Goal: Transaction & Acquisition: Purchase product/service

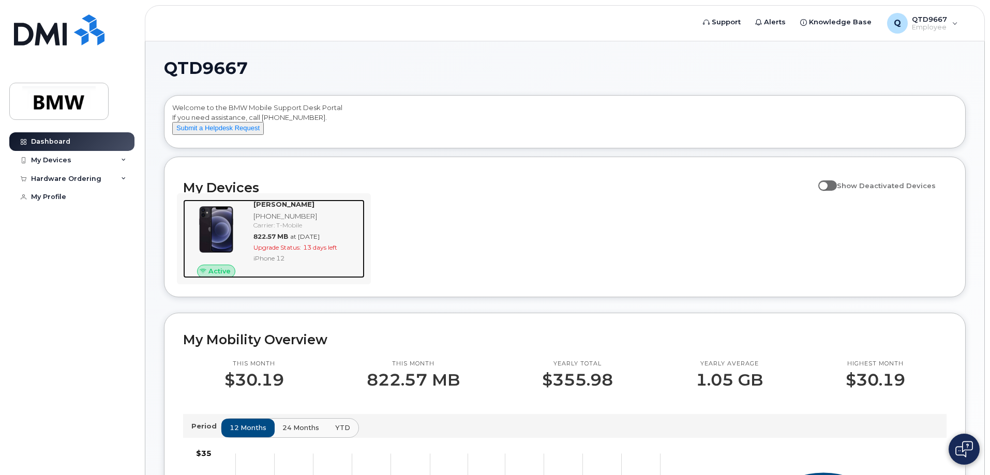
click at [288, 275] on div "[PERSON_NAME] [PHONE_NUMBER] Carrier: T-Mobile 822.57 MB at [DATE] Upgrade Stat…" at bounding box center [306, 239] width 115 height 79
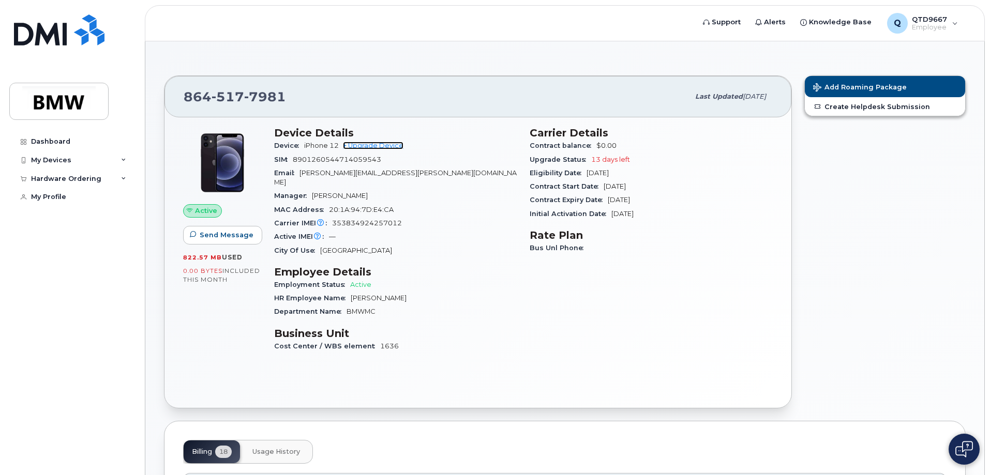
click at [392, 146] on link "+ Upgrade Device" at bounding box center [373, 146] width 61 height 8
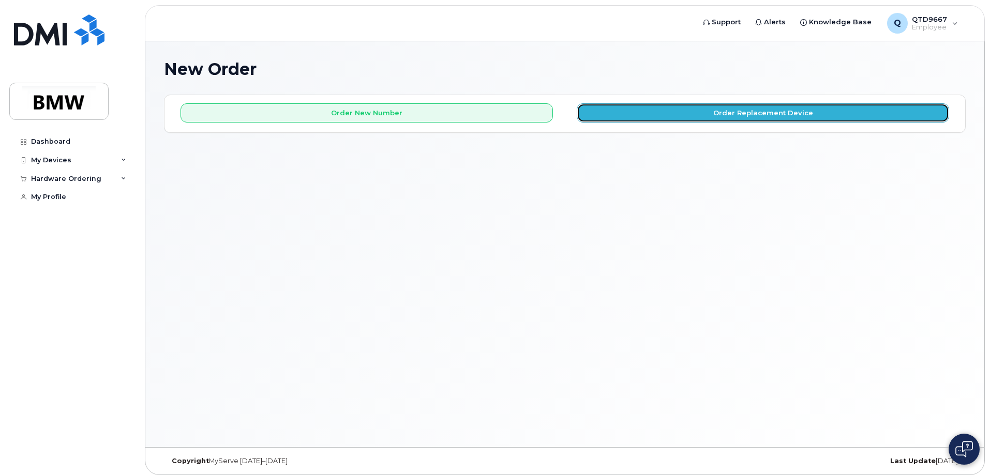
click at [671, 118] on button "Order Replacement Device" at bounding box center [763, 112] width 372 height 19
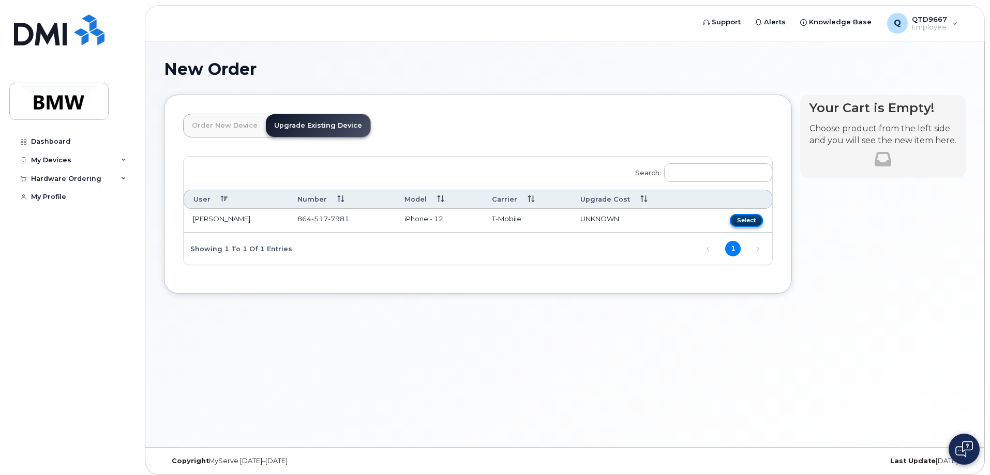
click at [741, 221] on button "Select" at bounding box center [746, 220] width 33 height 13
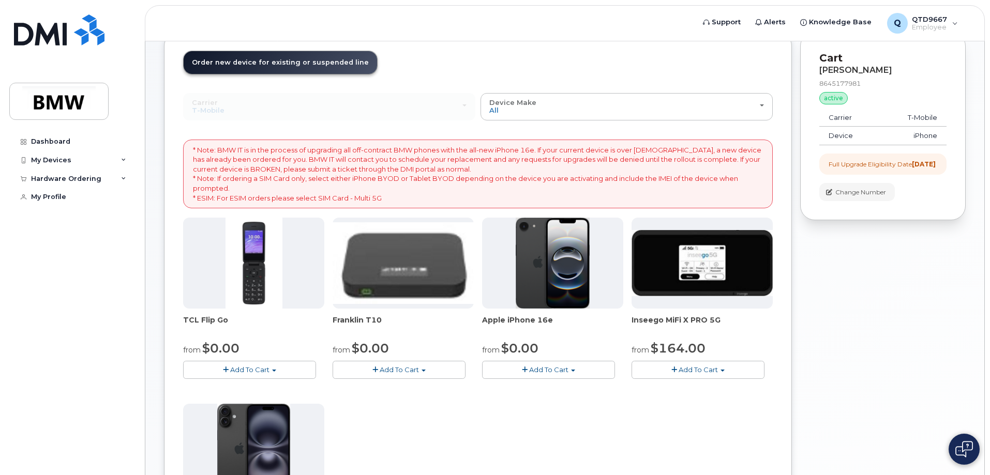
scroll to position [52, 0]
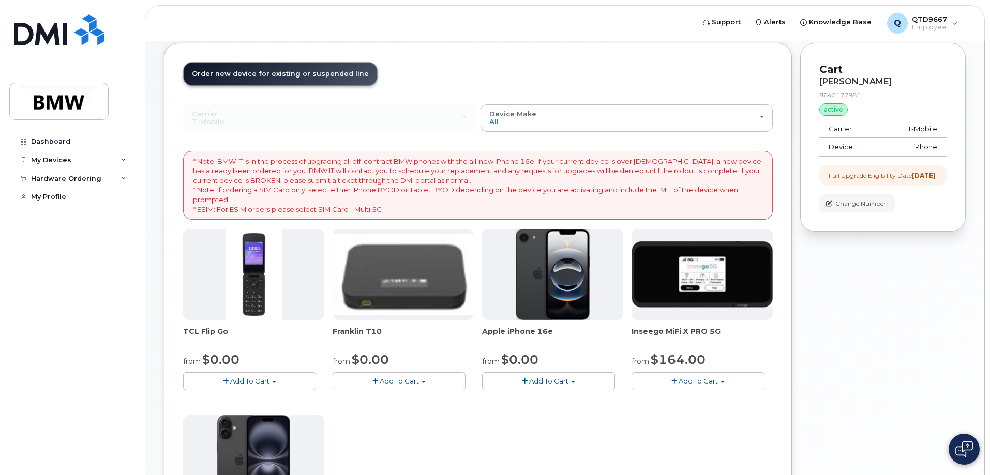
click at [571, 384] on button "Add To Cart" at bounding box center [548, 381] width 133 height 18
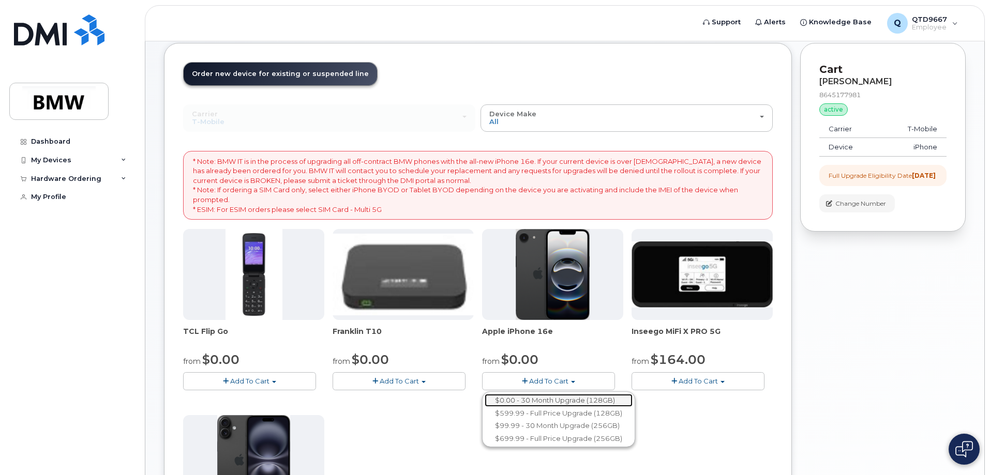
click at [562, 400] on link "$0.00 - 30 Month Upgrade (128GB)" at bounding box center [559, 400] width 148 height 13
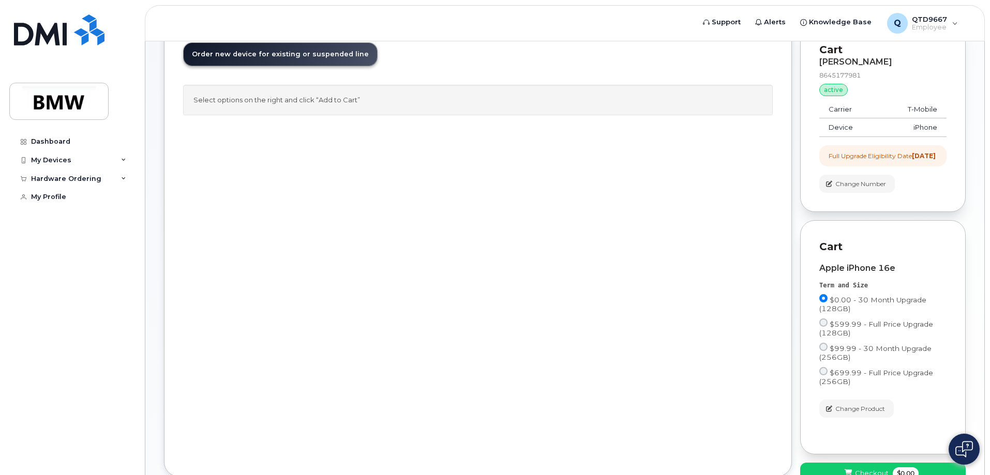
scroll to position [149, 0]
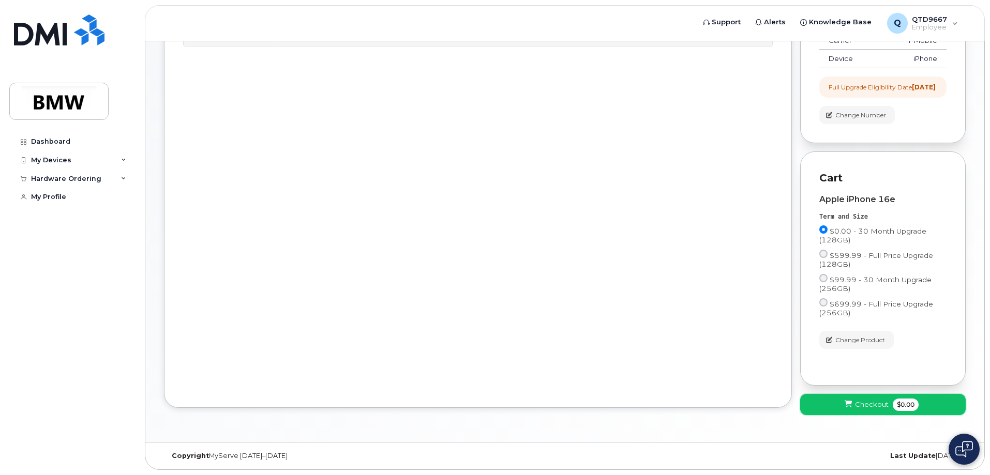
click at [918, 402] on button "Checkout $0.00" at bounding box center [883, 404] width 166 height 21
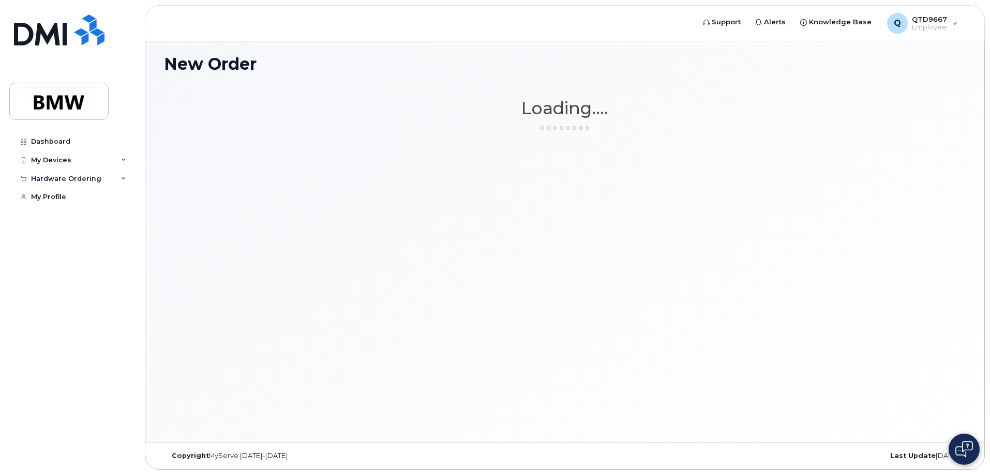
scroll to position [5, 0]
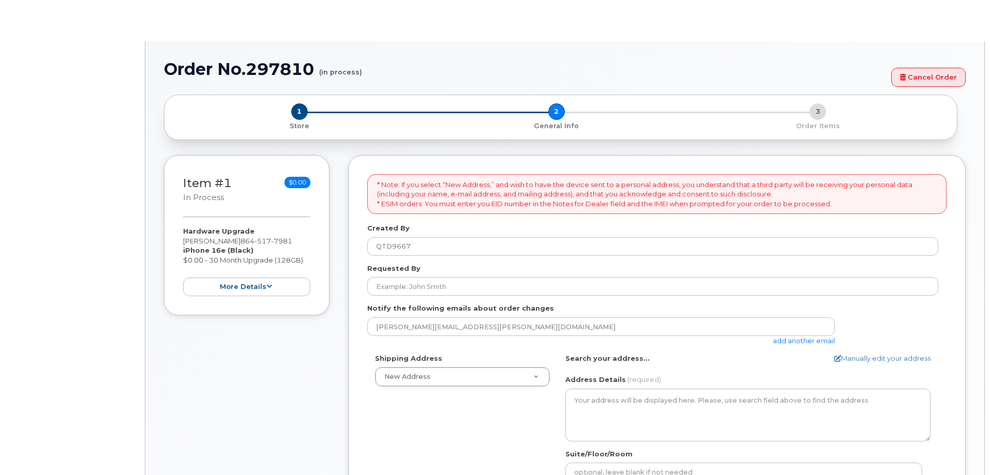
select select
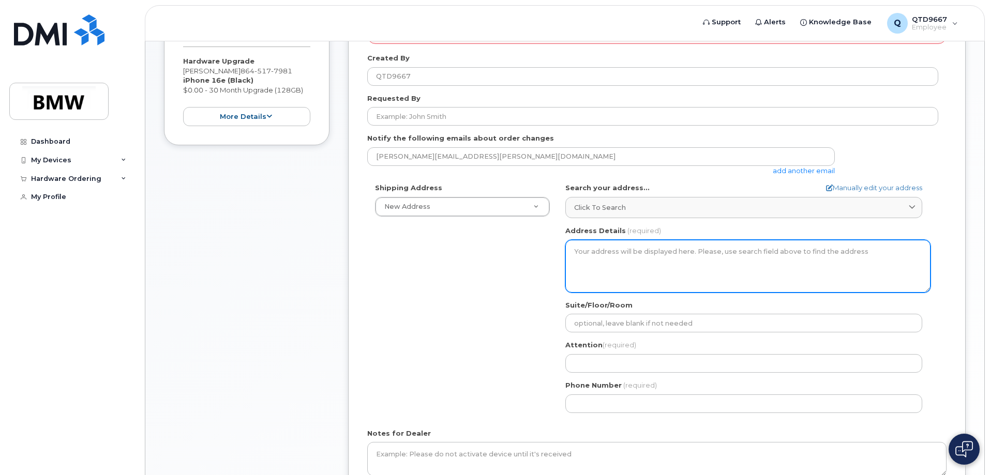
scroll to position [207, 0]
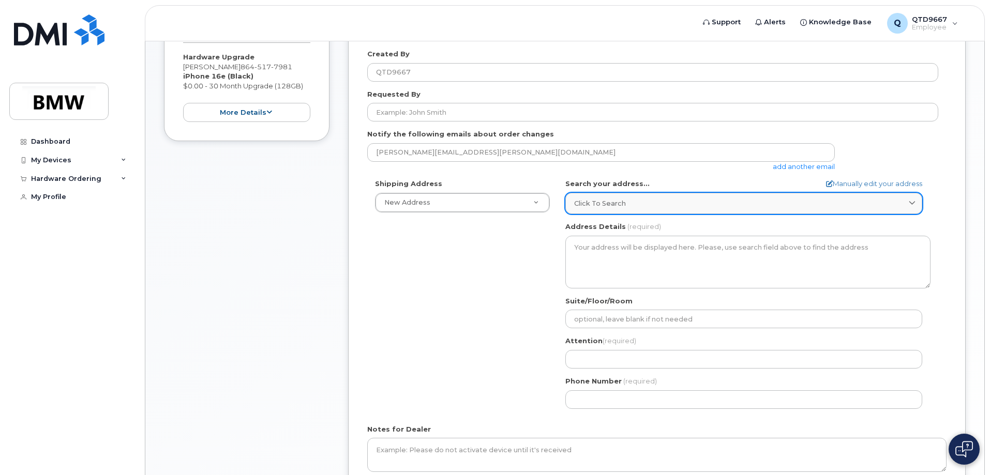
click at [704, 208] on div "Click to search" at bounding box center [743, 204] width 339 height 10
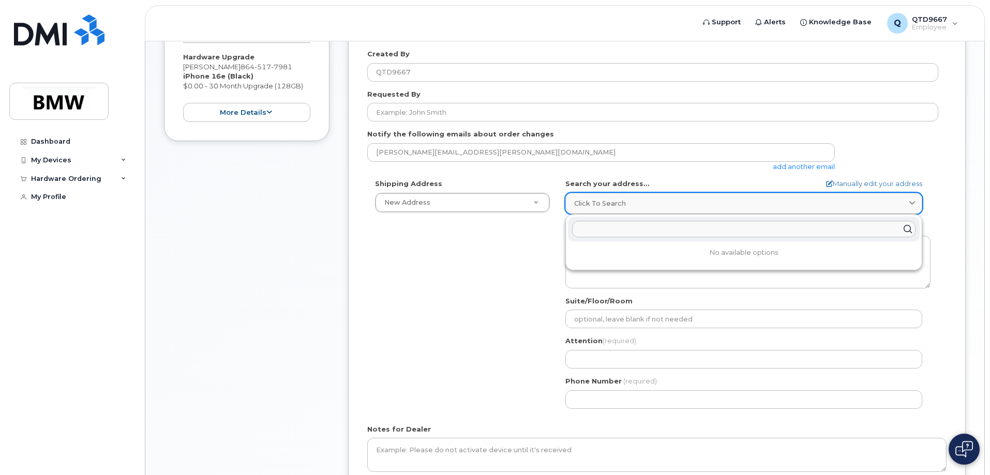
click at [701, 208] on div "Click to search" at bounding box center [743, 204] width 339 height 10
click at [529, 301] on div "Shipping Address New Address New Address BMW MC Plant BMW North America Financi…" at bounding box center [652, 297] width 571 height 237
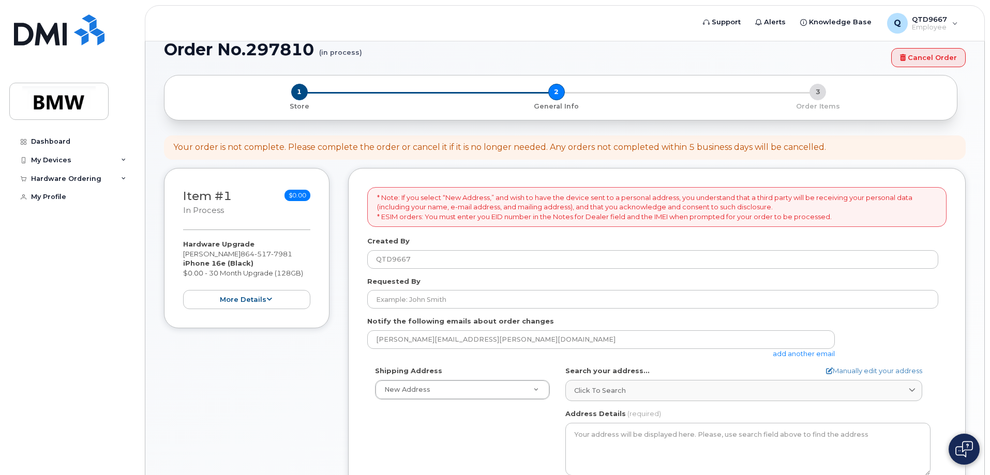
scroll to position [6, 0]
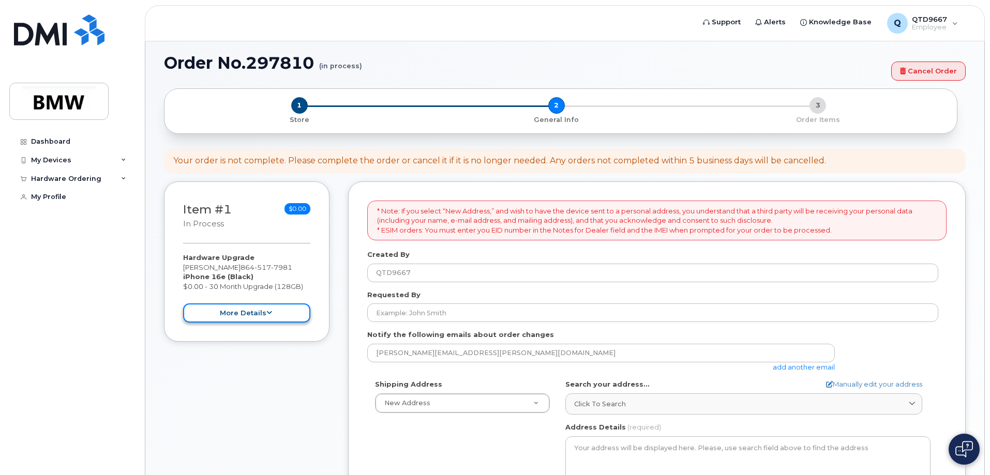
click at [259, 308] on button "more details" at bounding box center [246, 313] width 127 height 19
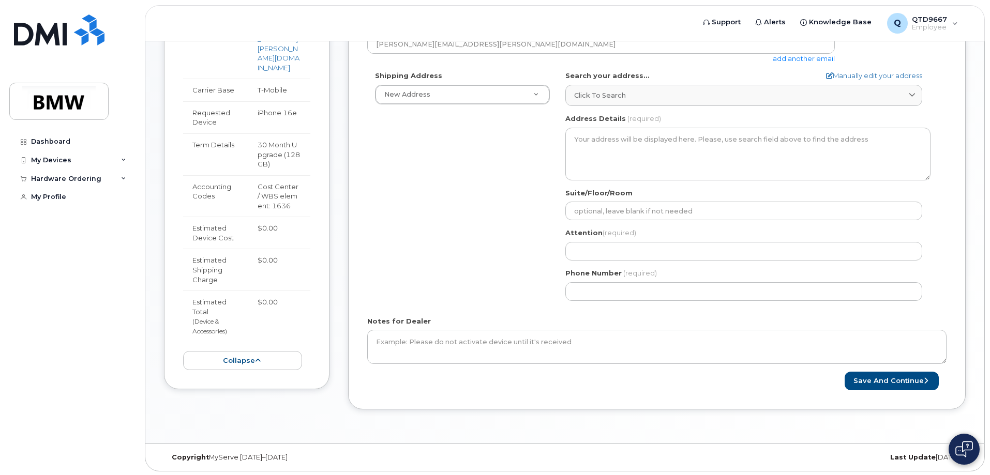
scroll to position [317, 0]
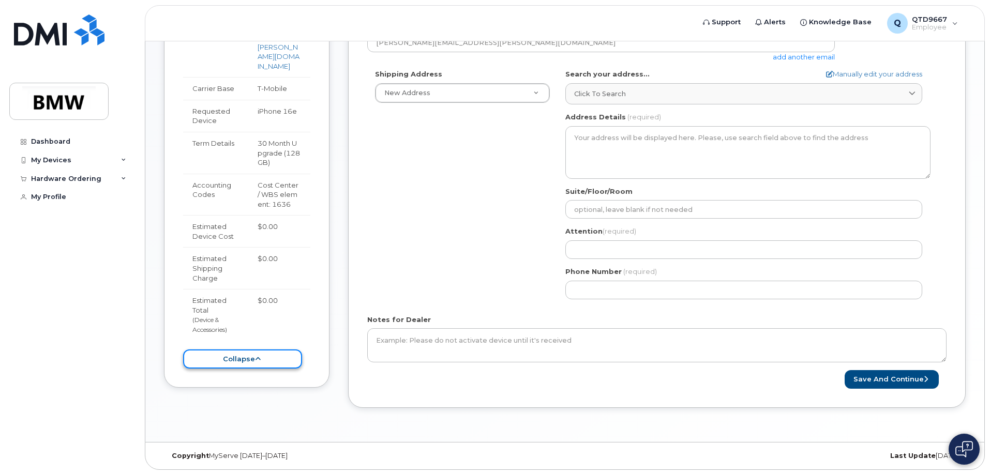
click at [247, 350] on button "collapse" at bounding box center [242, 359] width 119 height 19
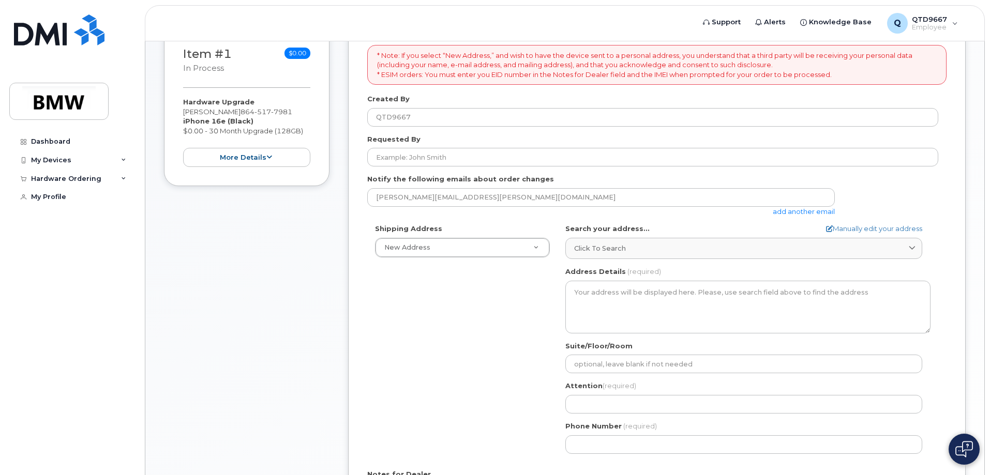
scroll to position [161, 0]
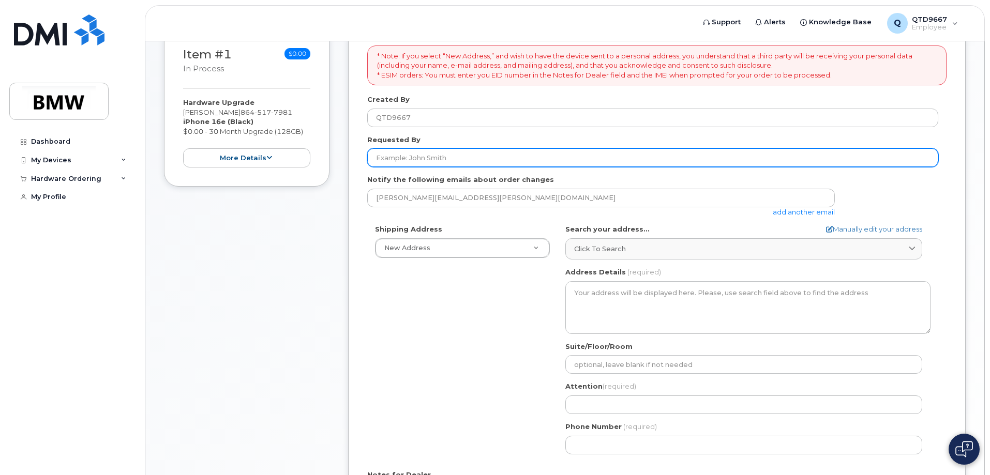
click at [440, 159] on input "Requested By" at bounding box center [652, 157] width 571 height 19
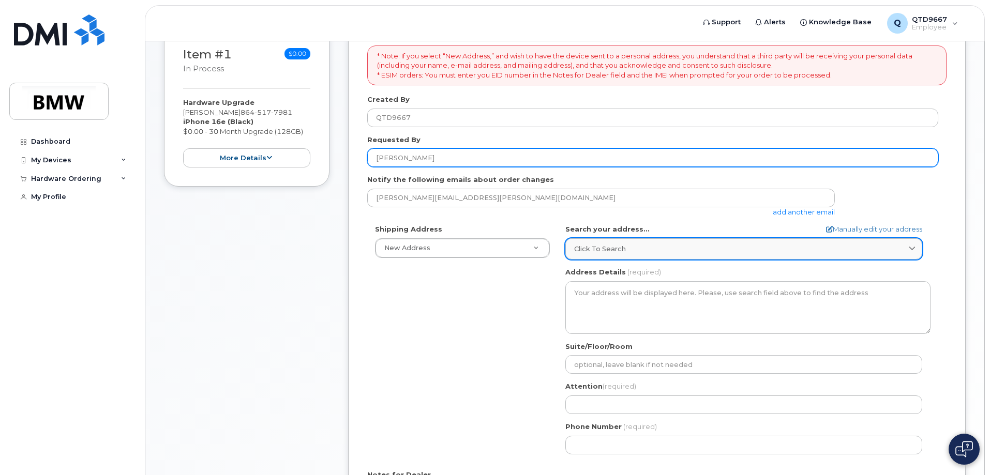
type input "[PERSON_NAME]"
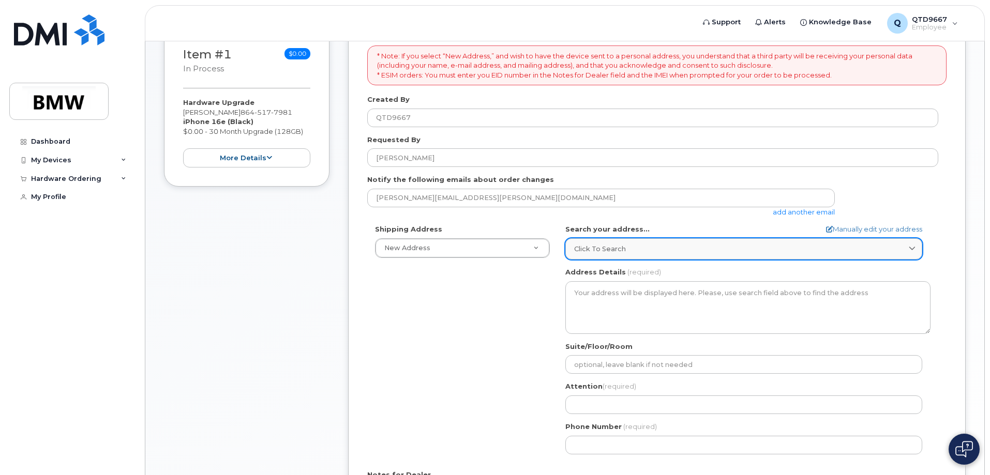
click at [593, 245] on span "Click to search" at bounding box center [600, 249] width 52 height 10
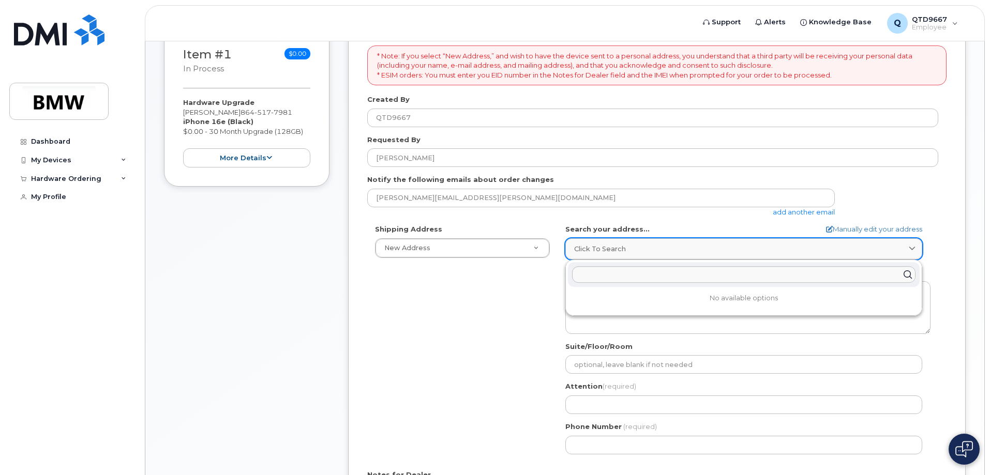
click at [593, 245] on span "Click to search" at bounding box center [600, 249] width 52 height 10
click at [515, 320] on div "Shipping Address New Address New Address BMW MC Plant BMW North America Financi…" at bounding box center [652, 342] width 571 height 237
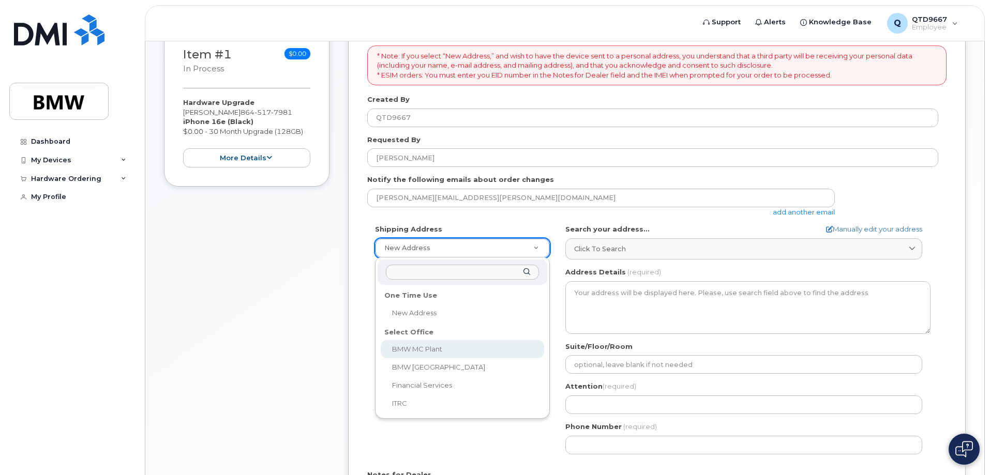
select select
type textarea "1400 Highway 101 S GREER SC 29651-6731 UNITED STATES Greer South Carolina 29651…"
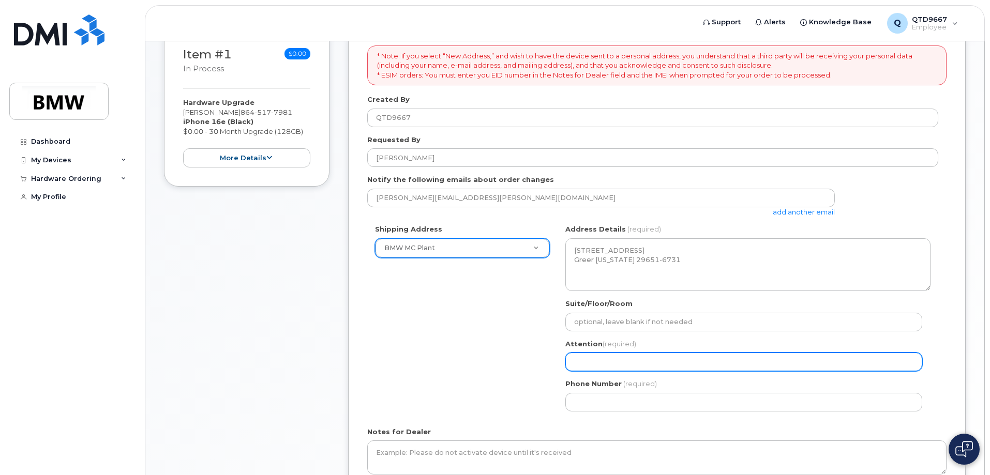
click at [646, 369] on input "Attention (required)" at bounding box center [743, 362] width 357 height 19
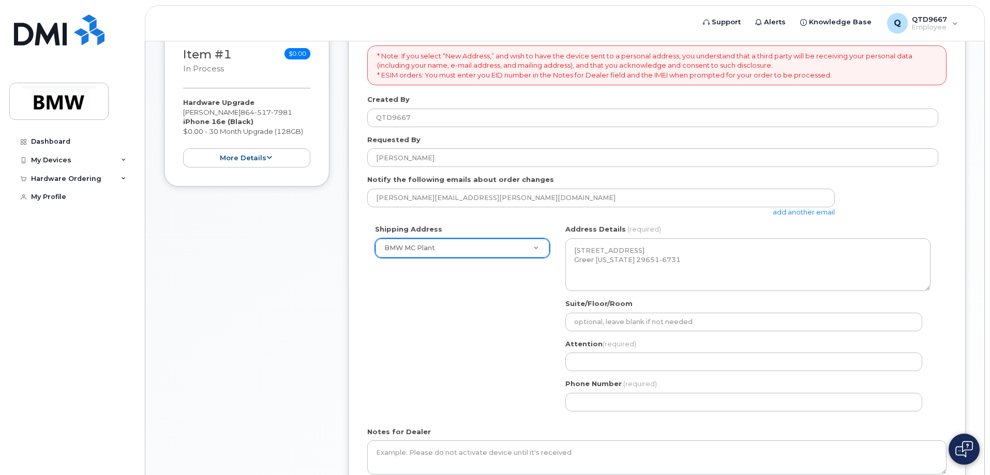
click at [456, 316] on div "Shipping Address BMW MC Plant New Address BMW MC Plant BMW North America Financ…" at bounding box center [652, 321] width 571 height 194
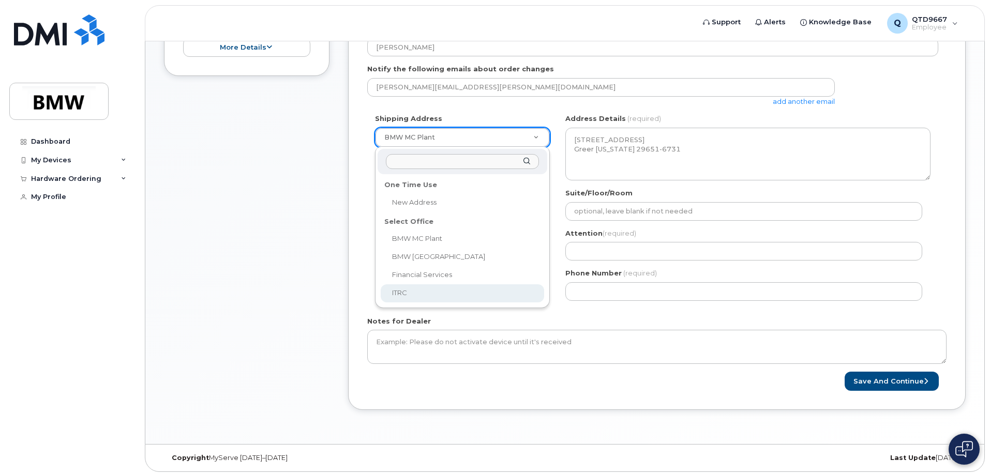
scroll to position [274, 0]
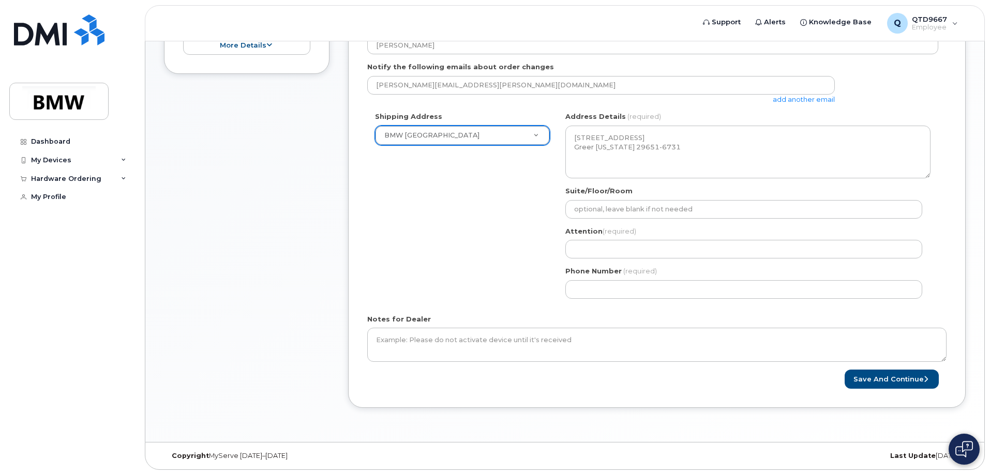
select select
type textarea "200 BMW Drive Woodcliff Lake NJ 07677 Woodcliff Lake New Jersey 07677"
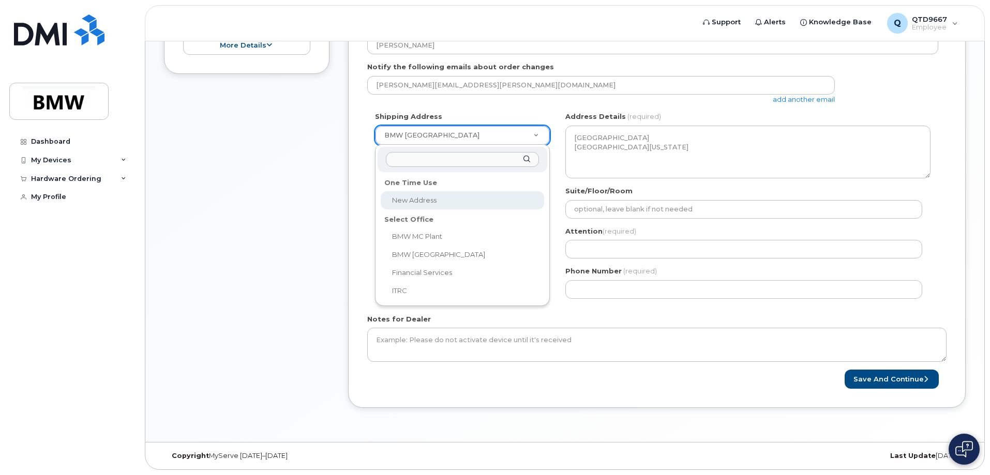
select select
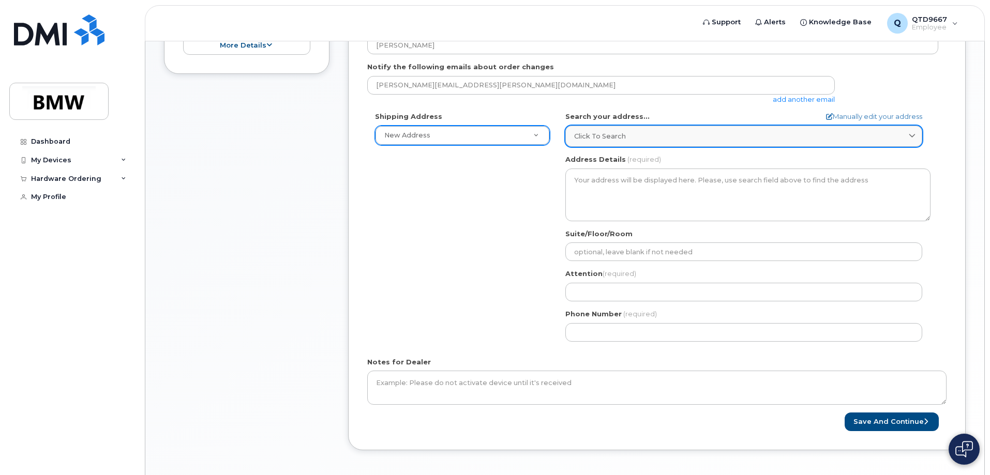
click at [651, 133] on div "Click to search" at bounding box center [743, 136] width 339 height 10
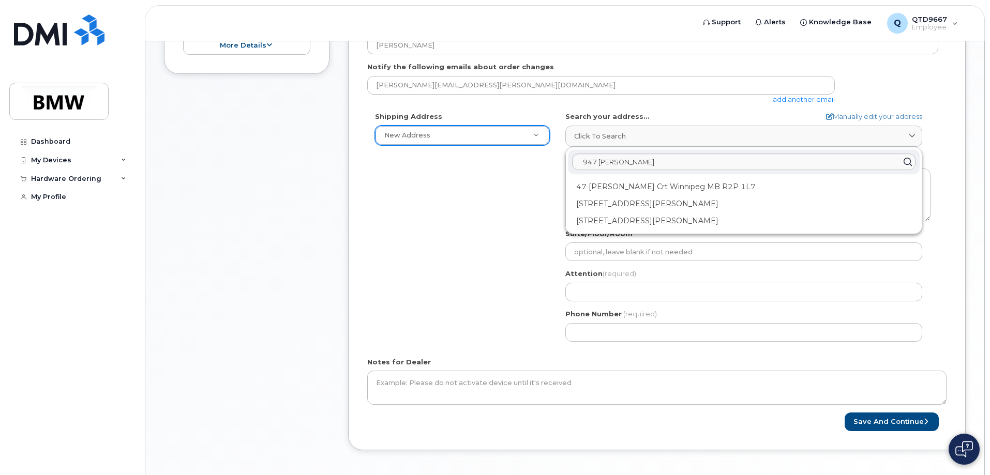
click at [500, 227] on div "Shipping Address New Address New Address BMW MC Plant BMW North America Financi…" at bounding box center [652, 230] width 571 height 237
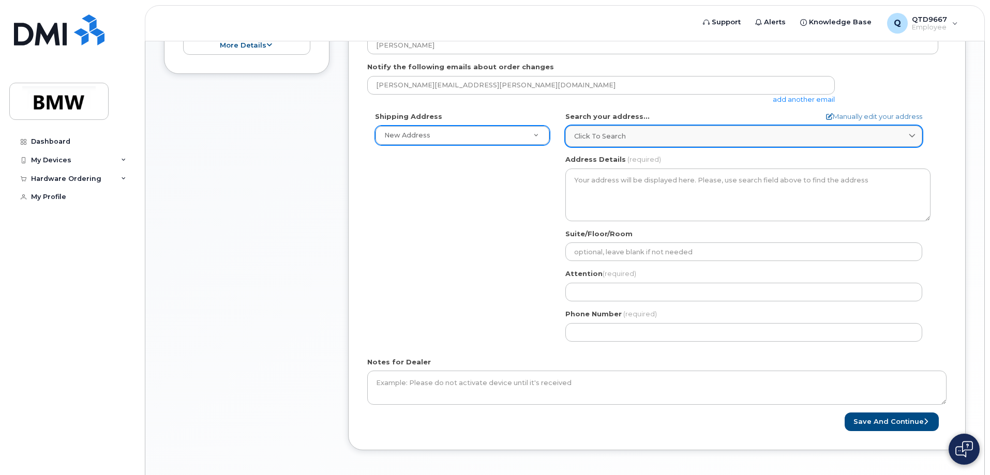
click at [650, 134] on div "Click to search" at bounding box center [743, 136] width 339 height 10
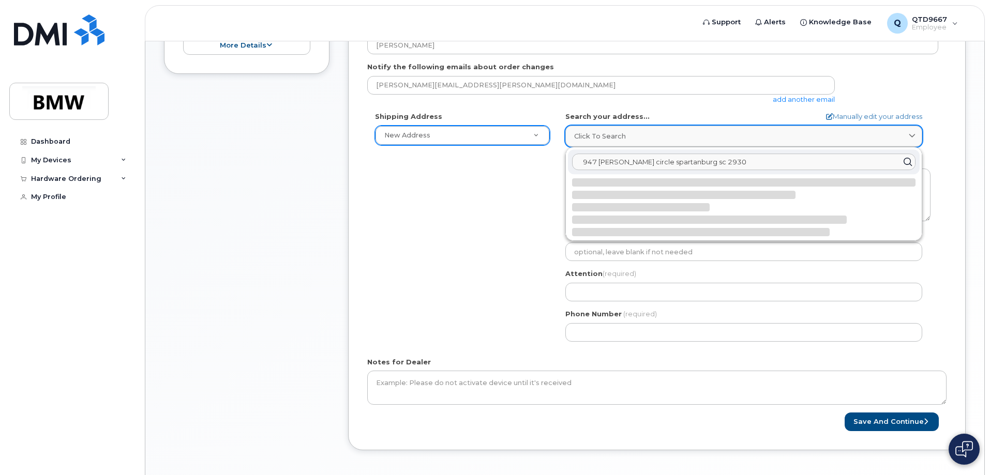
type input "947 Mike circle spartanburg sc 29303"
click at [845, 413] on button "Save and Continue" at bounding box center [892, 422] width 94 height 19
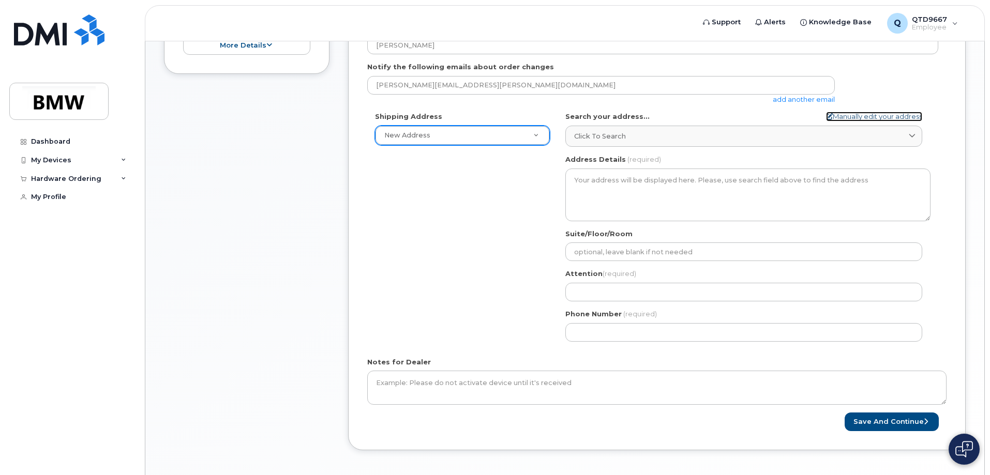
click at [856, 112] on link "Manually edit your address" at bounding box center [874, 117] width 96 height 10
select select
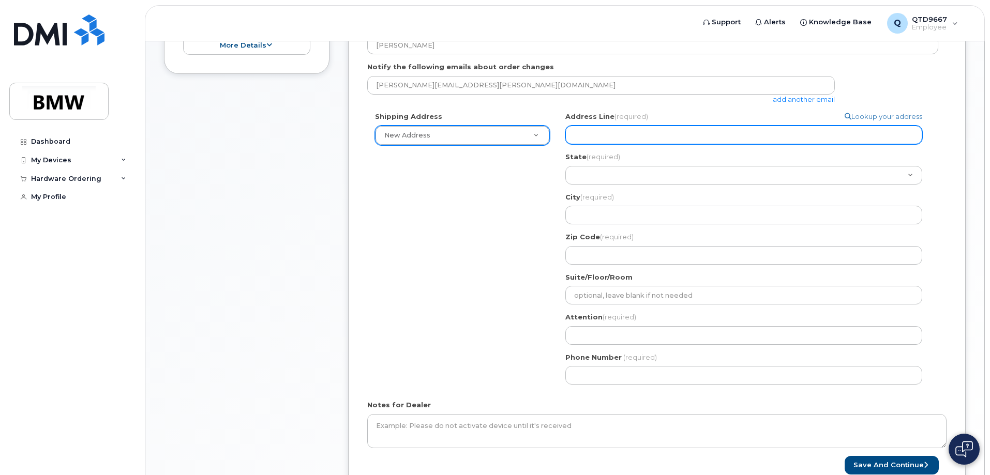
click at [647, 128] on input "Address Line (required)" at bounding box center [743, 135] width 357 height 19
select select
type input "9"
select select
type input "94"
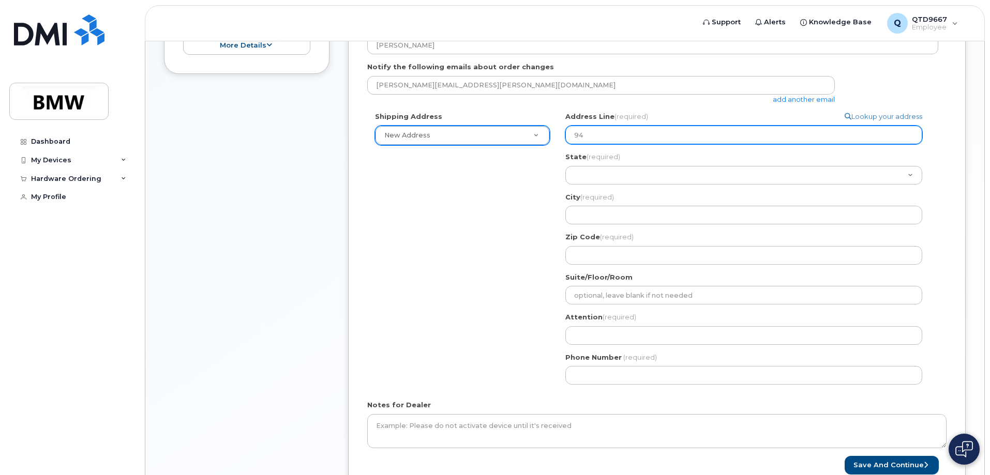
select select
type input "947"
select select
type input "947 M"
select select
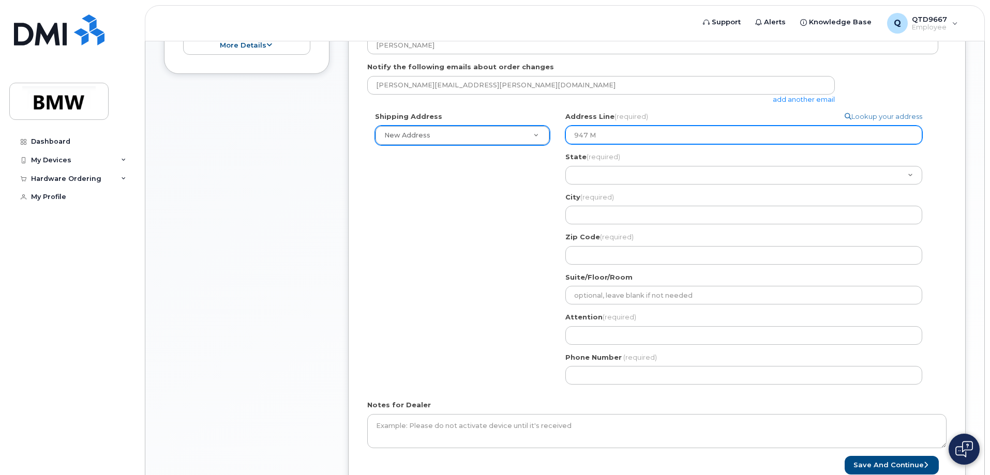
type input "947 Mi"
select select
type input "947 Mik"
select select
type input "947 Mike"
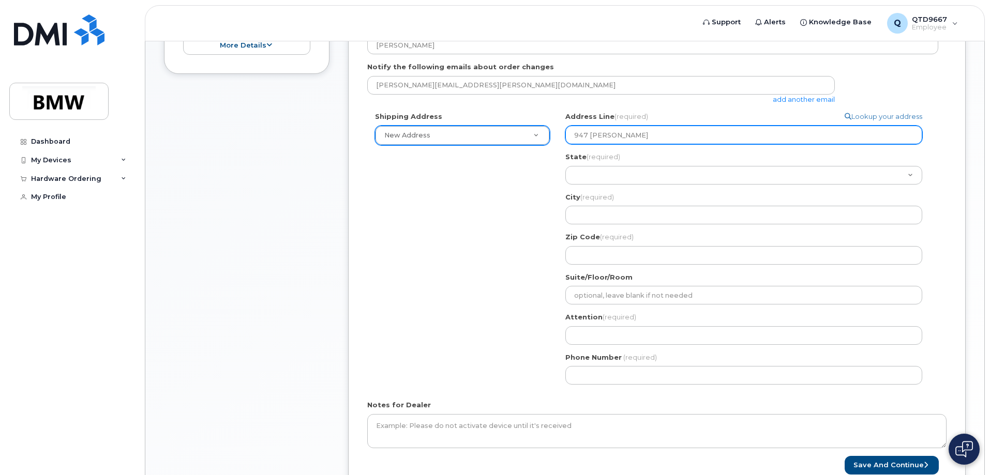
select select
type input "947 Mike C"
select select
type input "947 Mike Ci"
select select
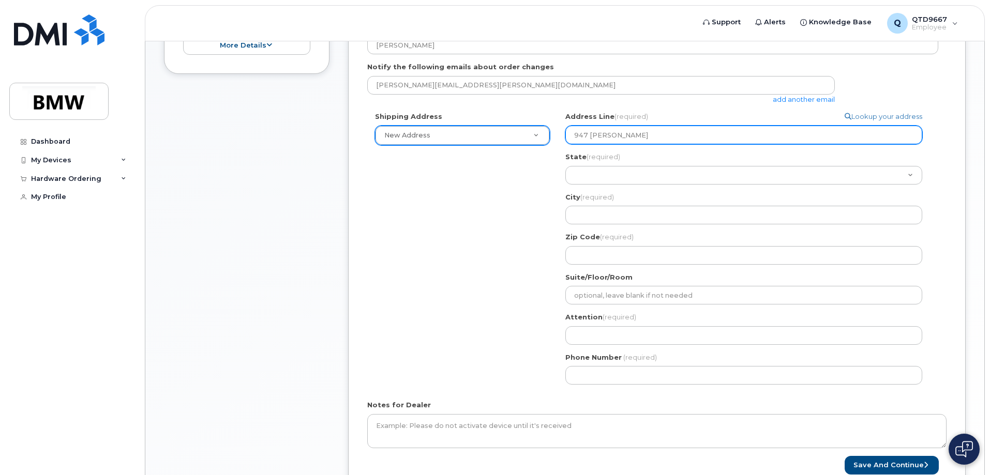
type input "947 Mike Cir"
select select
type input "947 Mike Circ"
select select
type input "947 Mike Circl"
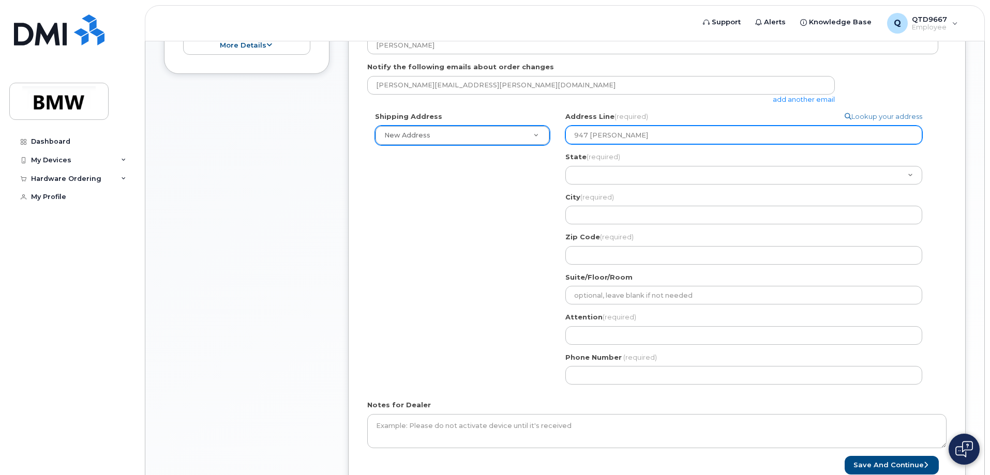
select select
type input "947 Mike Circle"
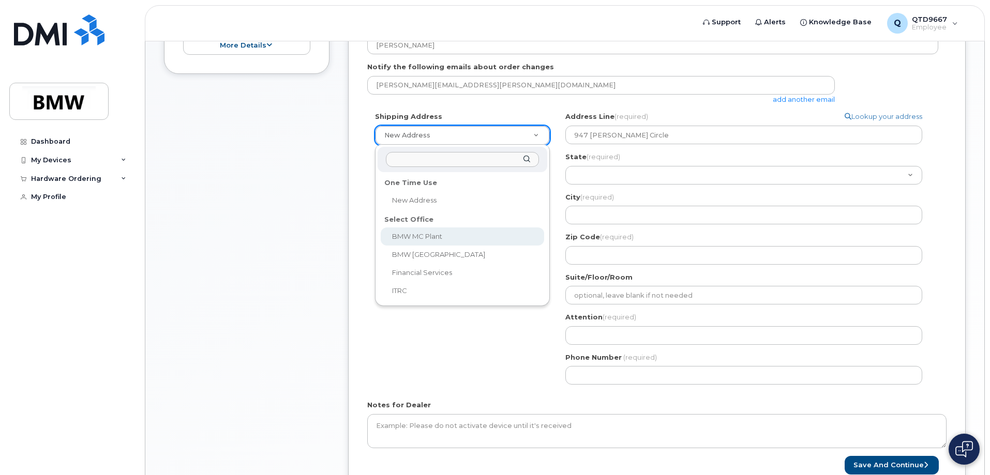
select select
type textarea "1400 Highway 101 S GREER SC 29651-6731 UNITED STATES Greer South Carolina 29651…"
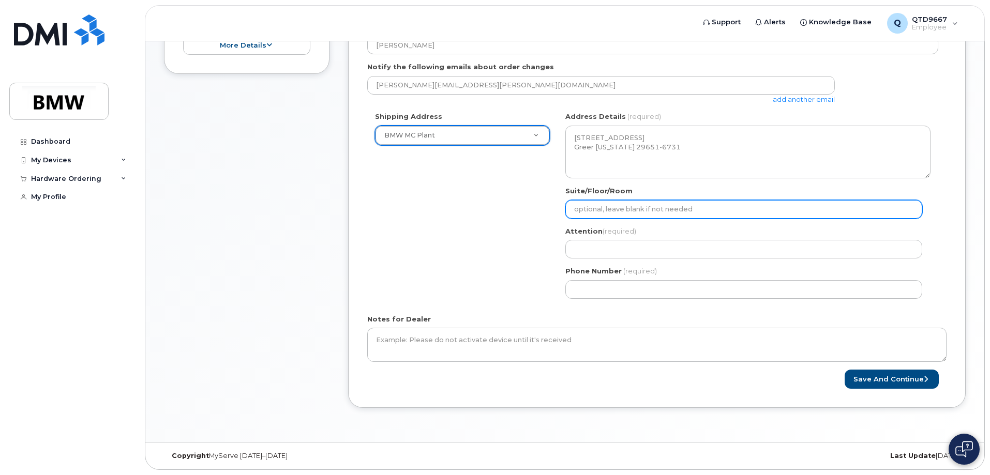
click at [630, 214] on input "Suite/Floor/Room" at bounding box center [743, 209] width 357 height 19
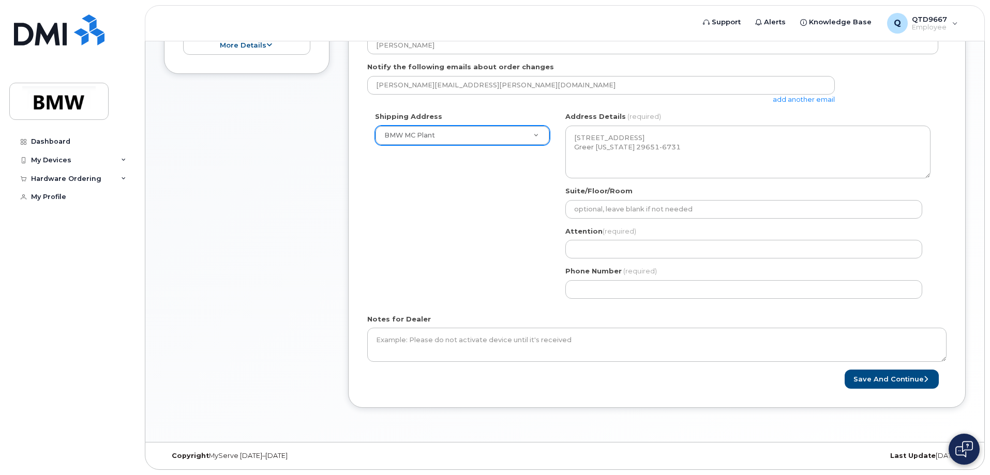
click at [585, 231] on label "Attention (required)" at bounding box center [600, 232] width 71 height 10
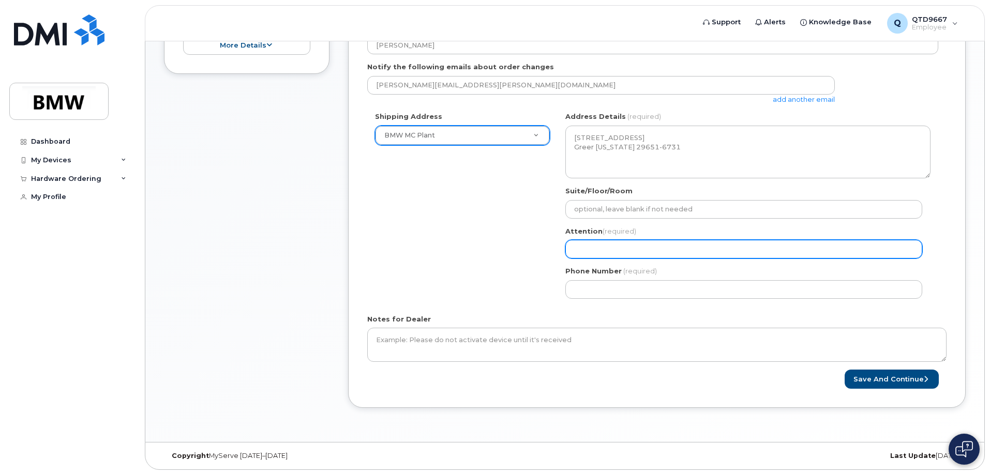
click at [579, 249] on input "Attention (required)" at bounding box center [743, 249] width 357 height 19
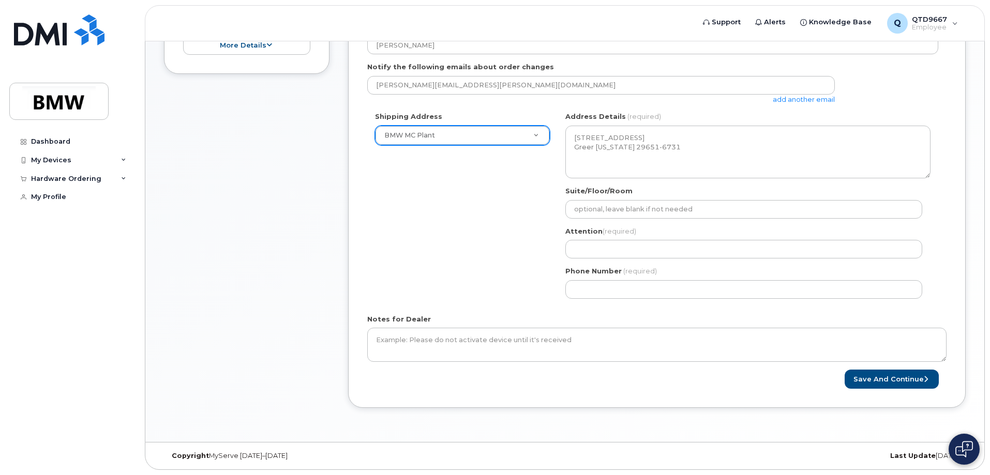
click at [631, 233] on span "(required)" at bounding box center [620, 231] width 34 height 8
click at [580, 232] on label "Attention (required)" at bounding box center [600, 232] width 71 height 10
click at [473, 241] on div "Shipping Address BMW MC Plant New Address BMW MC Plant BMW North America Financ…" at bounding box center [652, 209] width 571 height 194
click at [423, 228] on div "Shipping Address BMW MC Plant New Address BMW MC Plant BMW North America Financ…" at bounding box center [652, 209] width 571 height 194
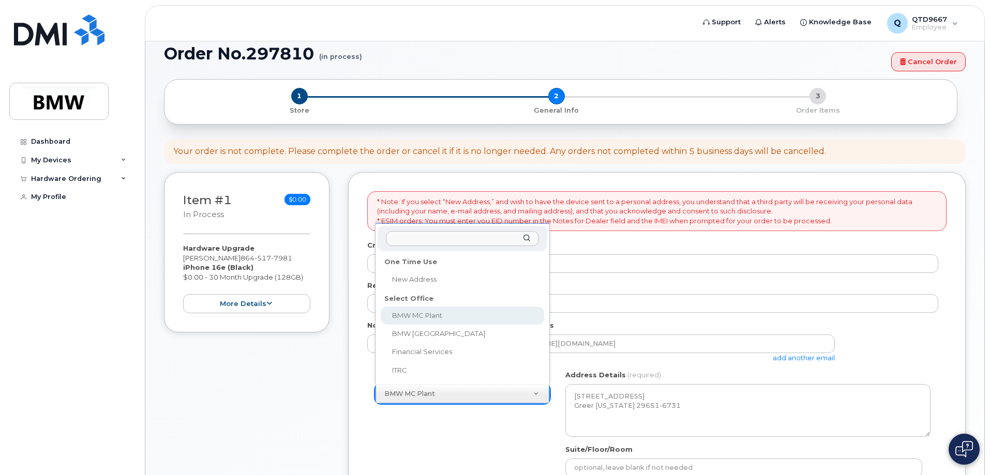
scroll to position [67, 0]
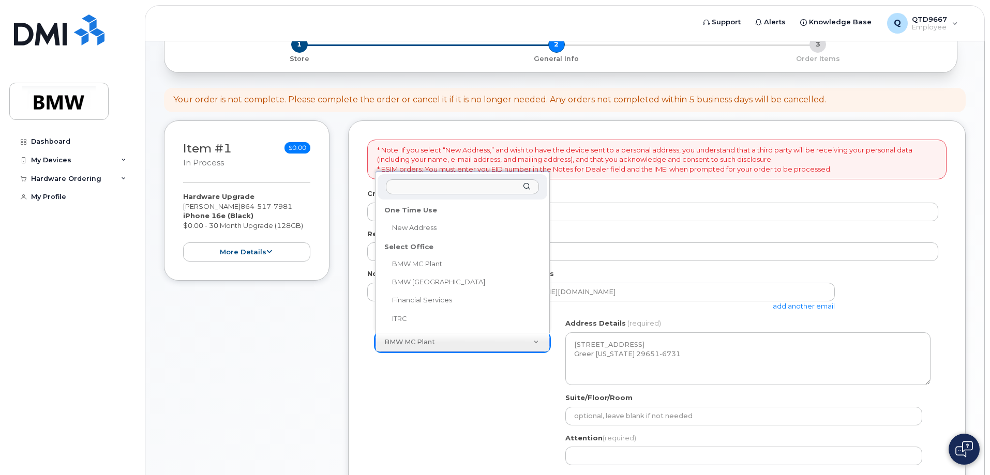
select select
type textarea "2 Research Dr GREENVILLE SC 29607-5257 UNITED STATES Greenville South Carolina …"
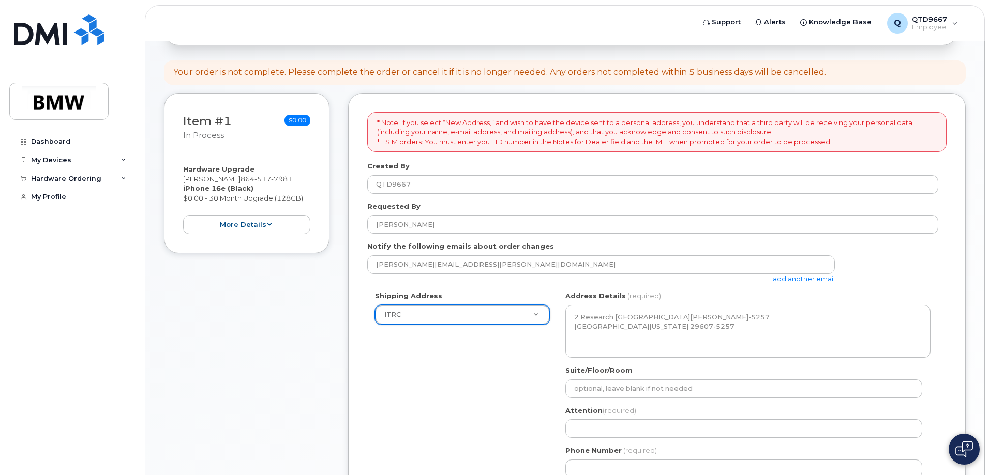
scroll to position [119, 0]
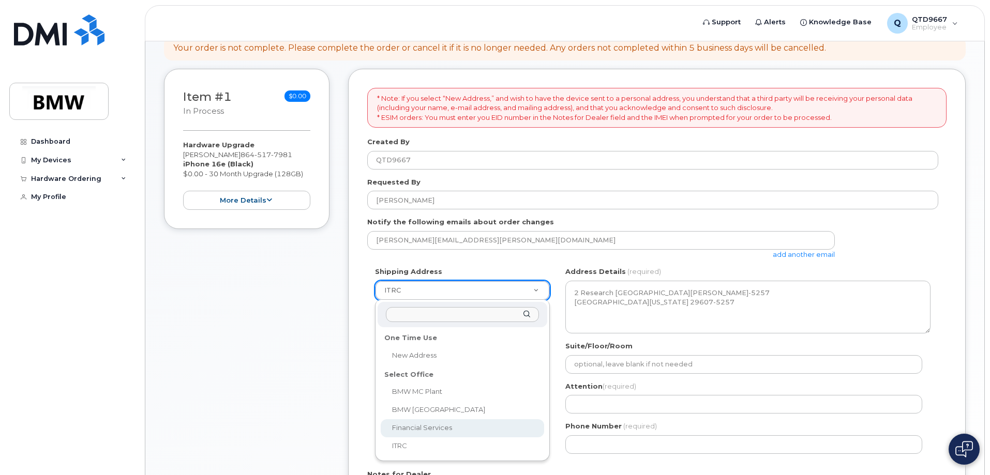
select select
type textarea "1400 City View Dr COLUMBUS OH 43215-1078 UNITED STATES Columbus Ohio 43215-1078"
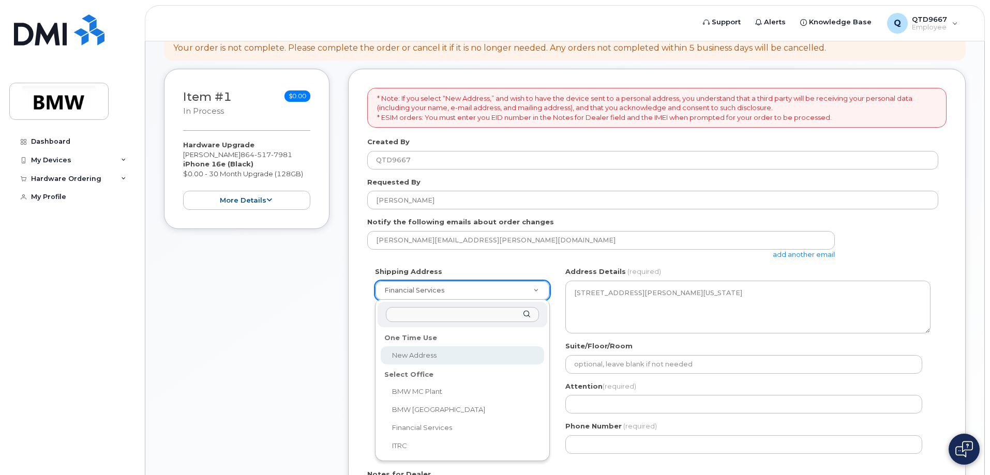
drag, startPoint x: 476, startPoint y: 294, endPoint x: 471, endPoint y: 318, distance: 23.7
select select
type textarea "1400 Highway 101 S GREER SC 29651-6731 UNITED STATES Greer South Carolina 29651…"
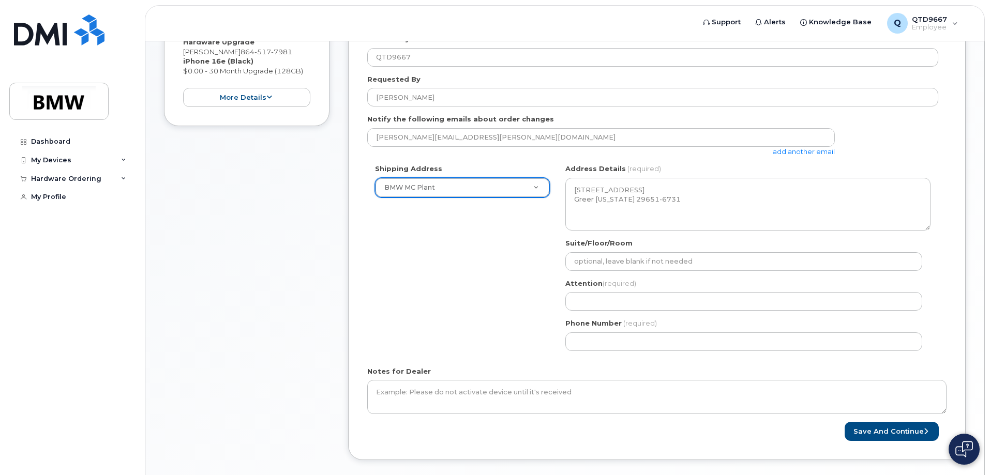
scroll to position [222, 0]
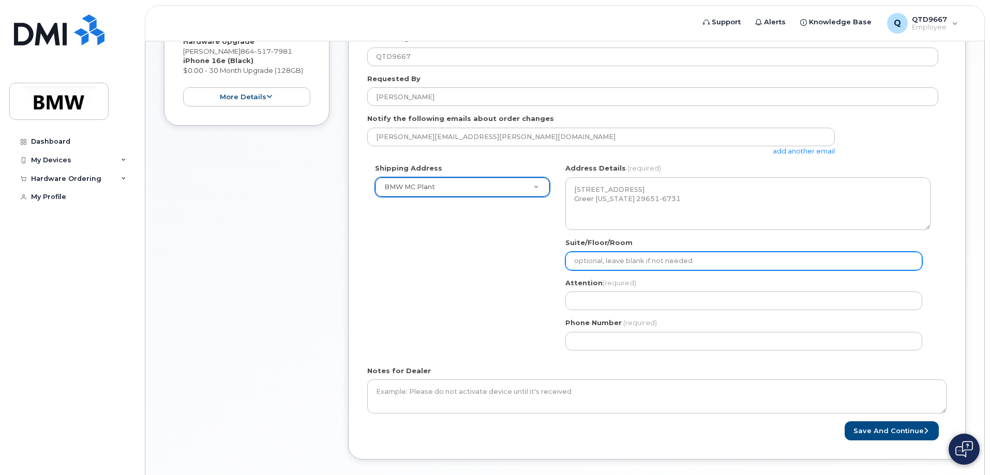
click at [645, 270] on input "Suite/Floor/Room" at bounding box center [743, 261] width 357 height 19
select select
type input "P"
select select
type input "Pa"
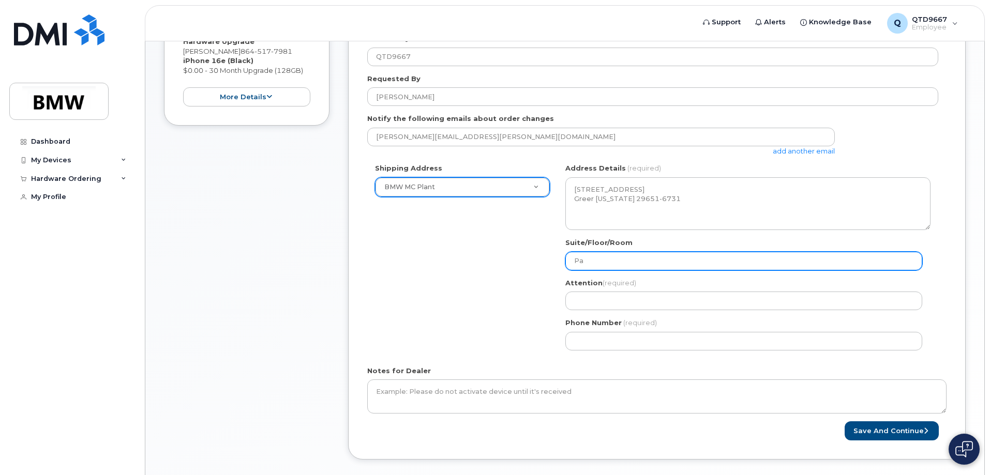
select select
type input "Pai"
select select
type input "Pain"
select select
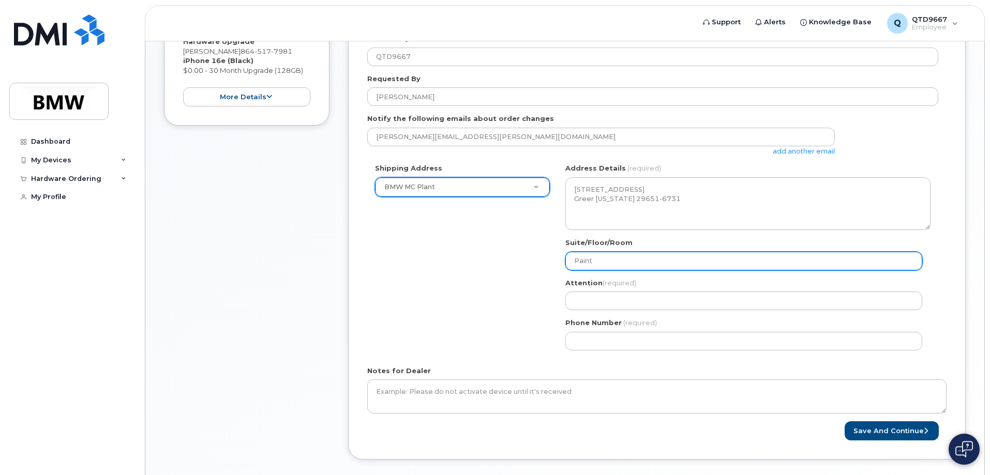
type input "Paint"
select select
type input "Paint S"
select select
type input "Paint Sh"
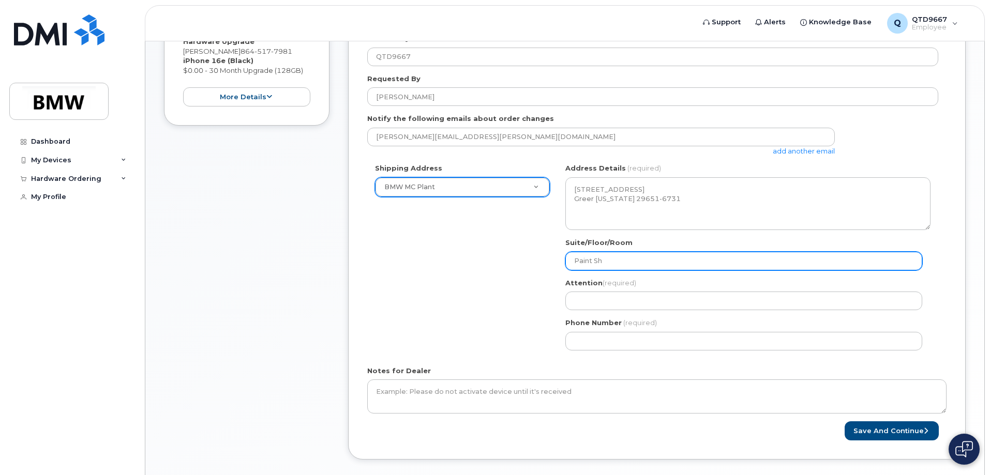
select select
type input "Paint Sho"
select select
type input "Paint Shop"
select select
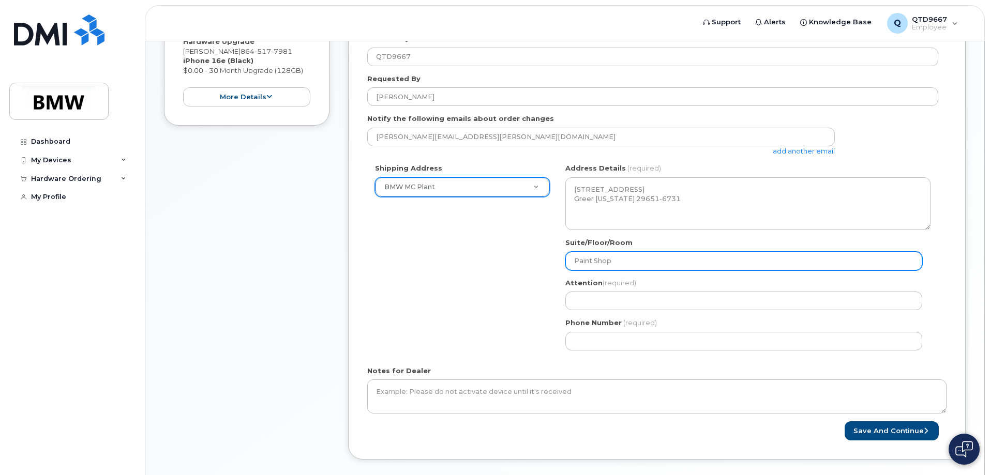
type input "Paint Shop E"
select select
type input "Paint Shop ES"
select select
type input "Paint Shop ESA"
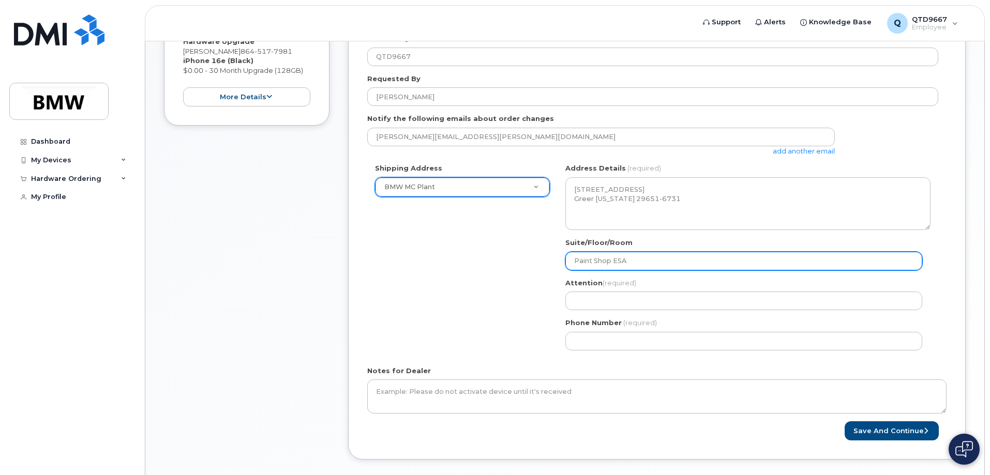
select select
type input "Paint Shop ESA S"
select select
type input "Paint Shop ESA Sh"
select select
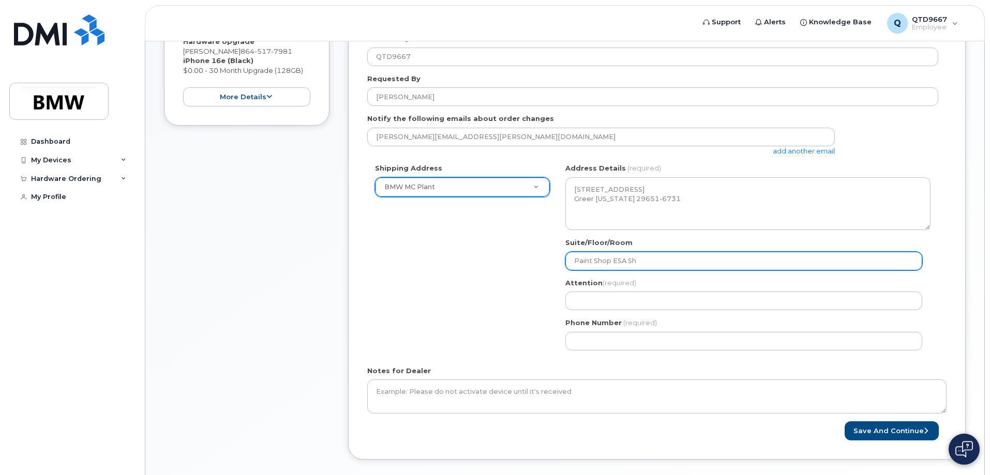
type input "Paint Shop ESA Sho"
select select
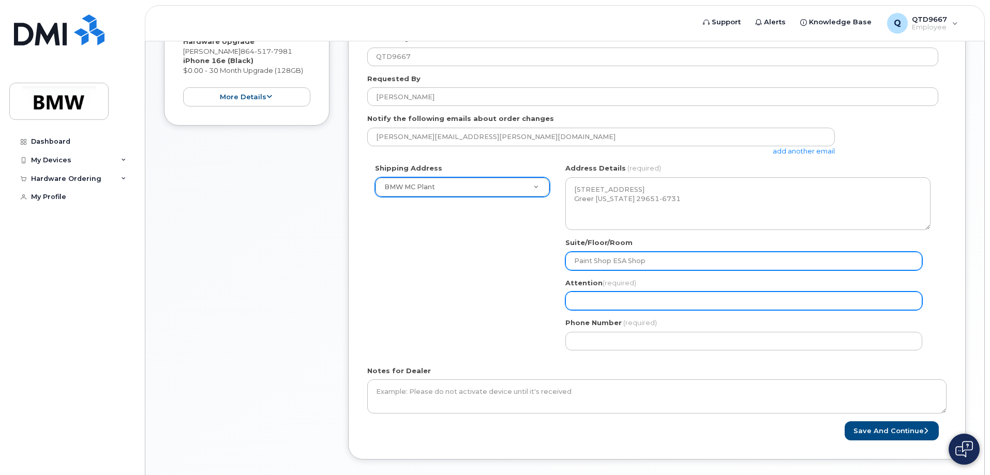
type input "Paint Shop ESA Shop"
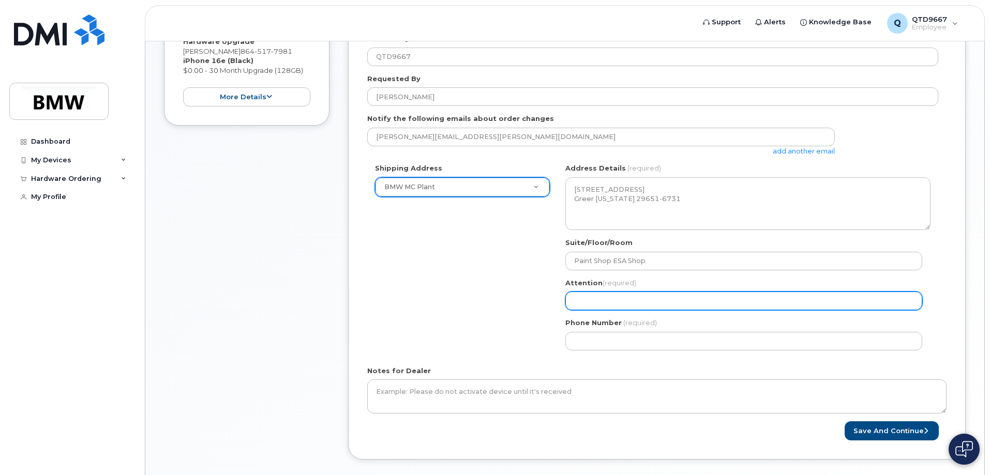
click at [585, 308] on input "Attention (required)" at bounding box center [743, 301] width 357 height 19
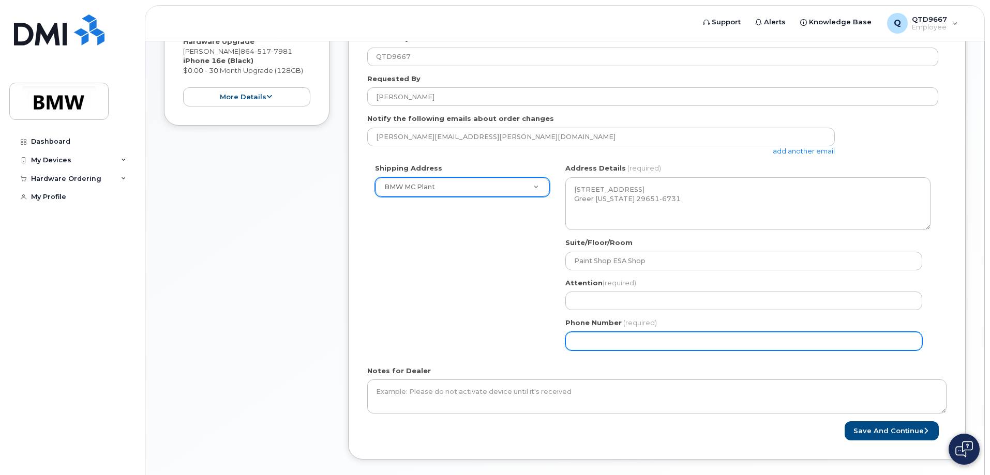
click at [634, 343] on input "Phone Number" at bounding box center [743, 341] width 357 height 19
select select
type input "864517798"
select select
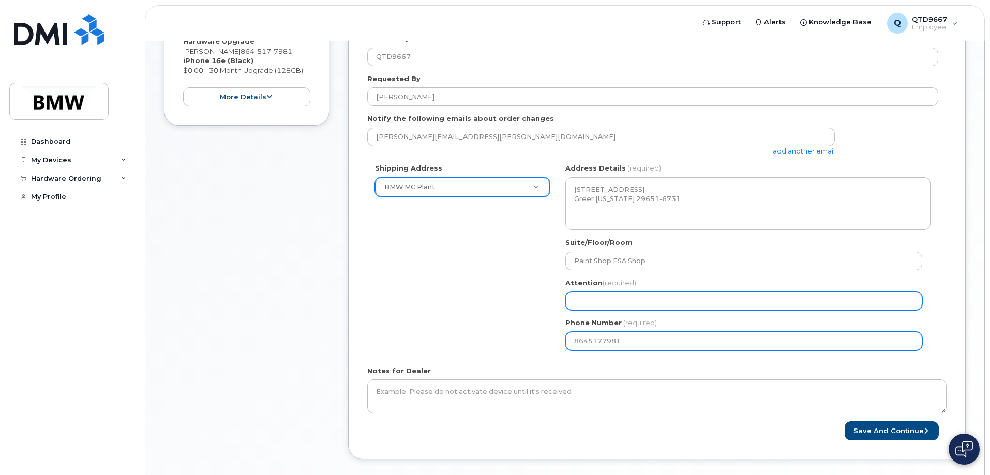
type input "8645177981"
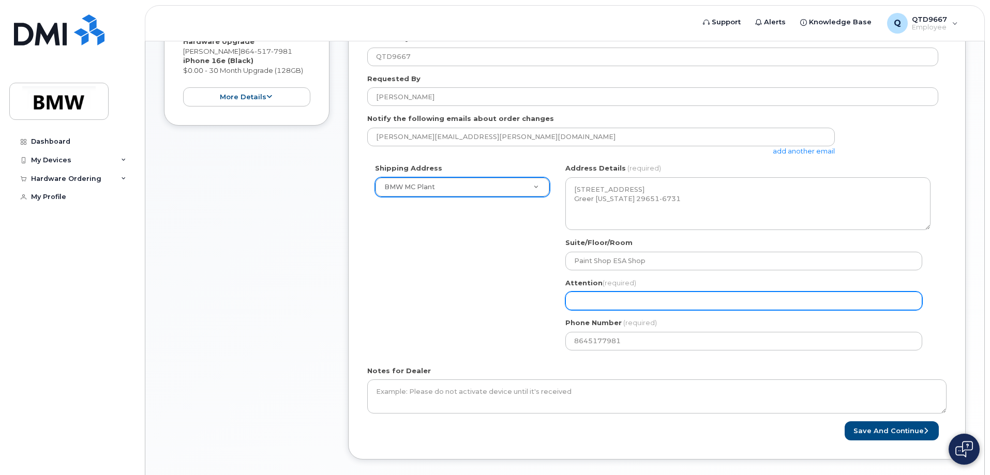
click at [652, 295] on input "Attention (required)" at bounding box center [743, 301] width 357 height 19
select select
type input "V"
select select
type input "Vi"
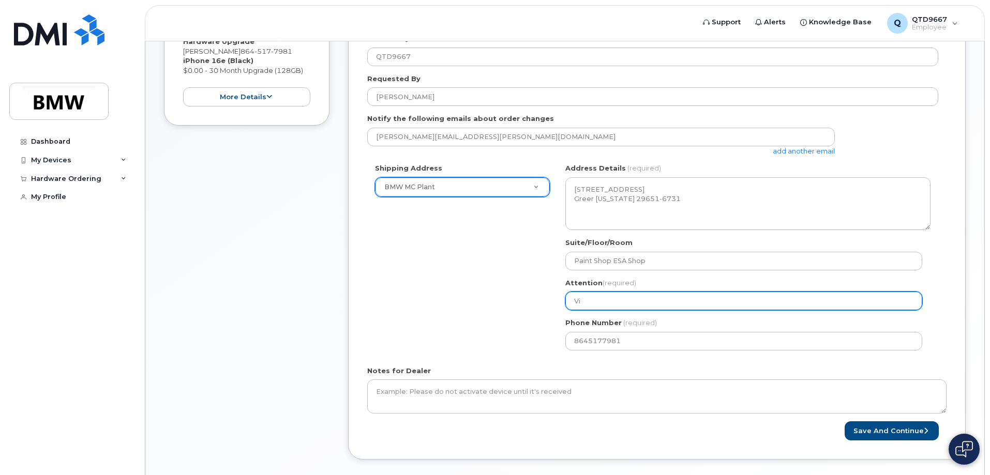
select select
type input "Vit"
select select
type input "Vita"
select select
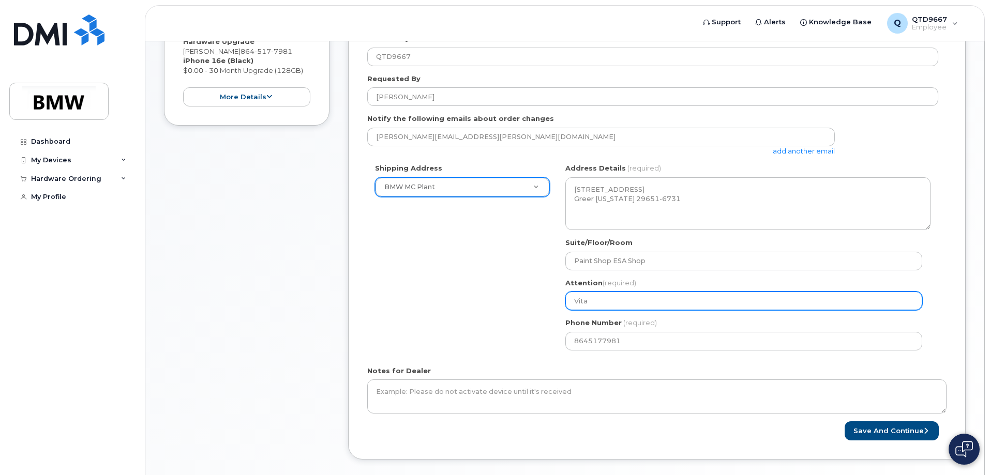
type input "Vital"
select select
type input "Vitali"
select select
type input "Vitaliy"
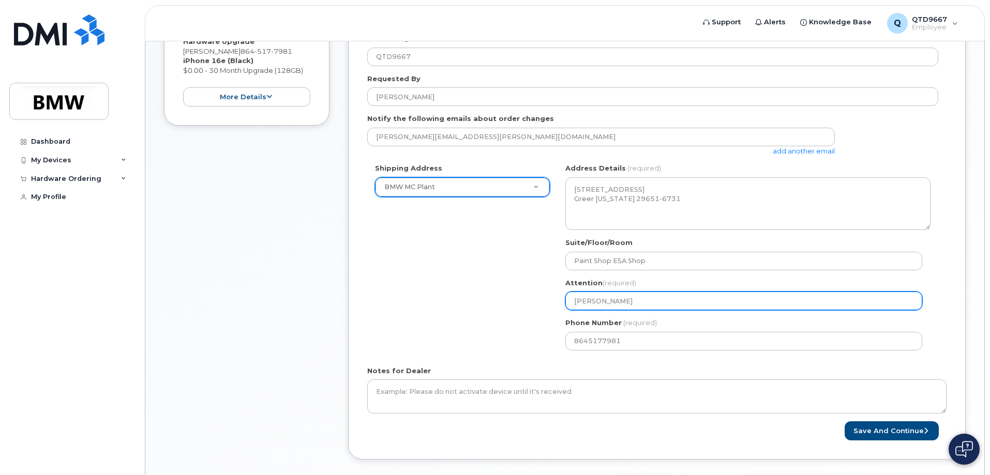
select select
type input "Vitaliy K"
select select
type input "Vitaliy Ko"
select select
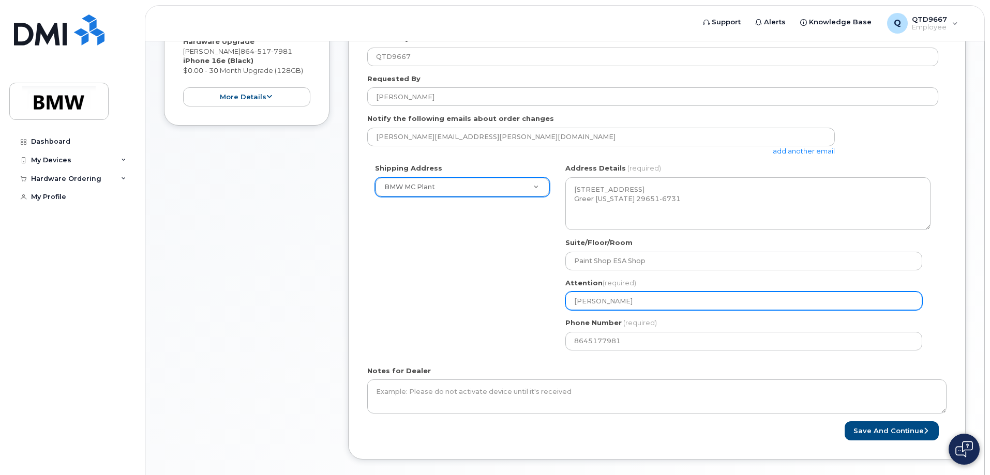
type input "Vitaliy Koz"
select select
type input "Vitaliy Kozod"
select select
type input "Vitaliy Kozodo"
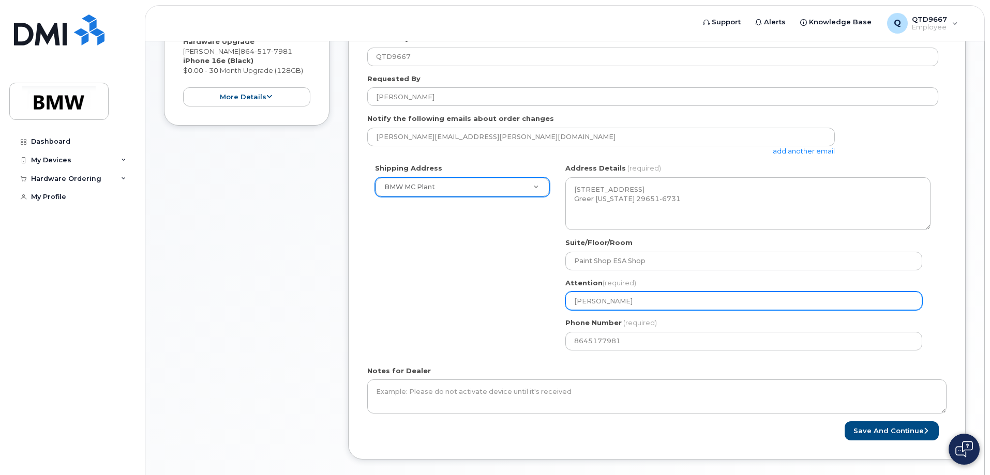
select select
type input "Vitaliy Kozodou"
select select
type input "Vitaliy Kozodo"
select select
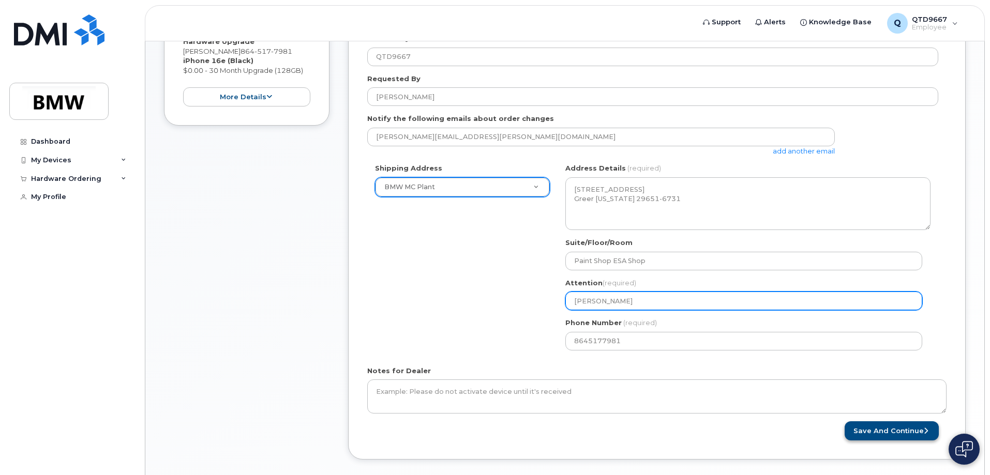
type input "[PERSON_NAME]"
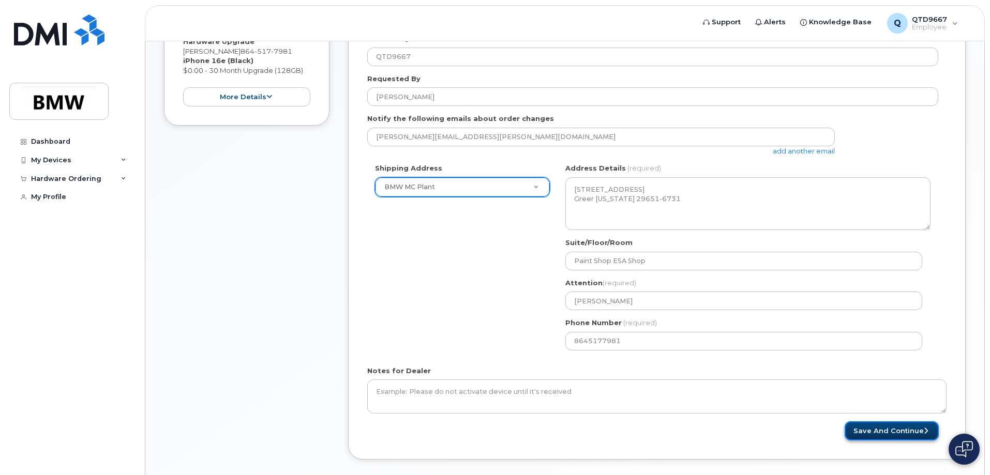
click at [907, 436] on button "Save and Continue" at bounding box center [892, 431] width 94 height 19
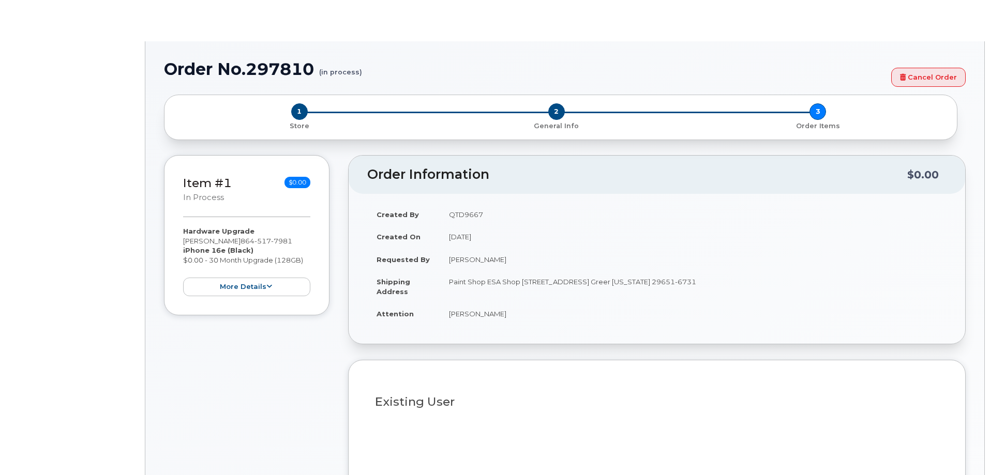
select select "1902365"
type input "1904702"
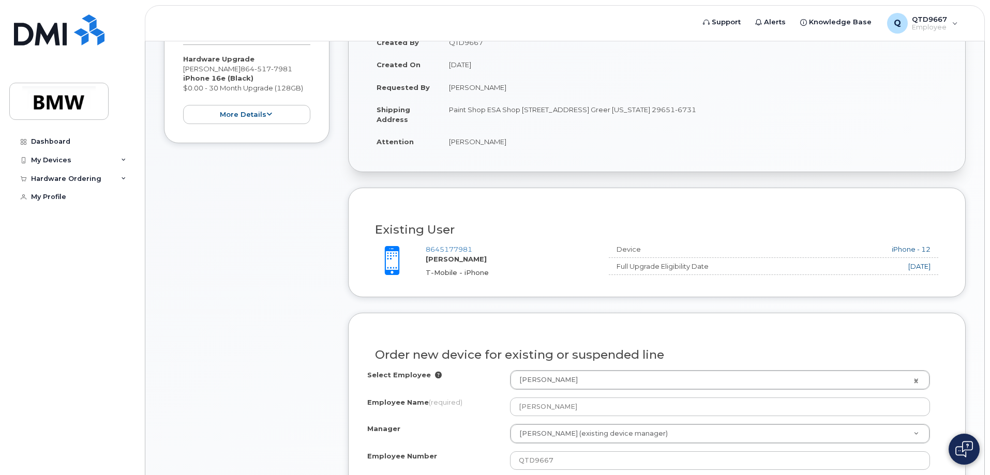
scroll to position [259, 0]
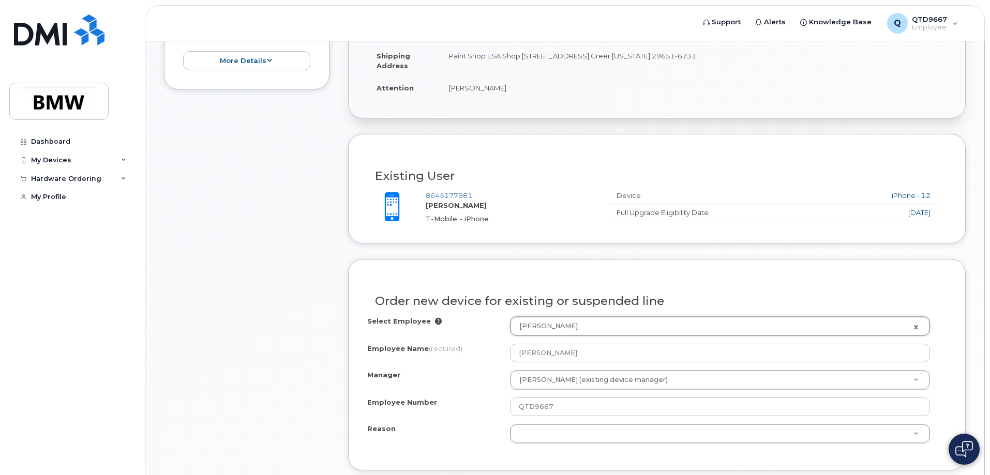
click at [454, 338] on div "Select Employee Vitaliy Kozodoy 1904702 Employee Name (required) Vitaliy Kozodo…" at bounding box center [656, 380] width 579 height 127
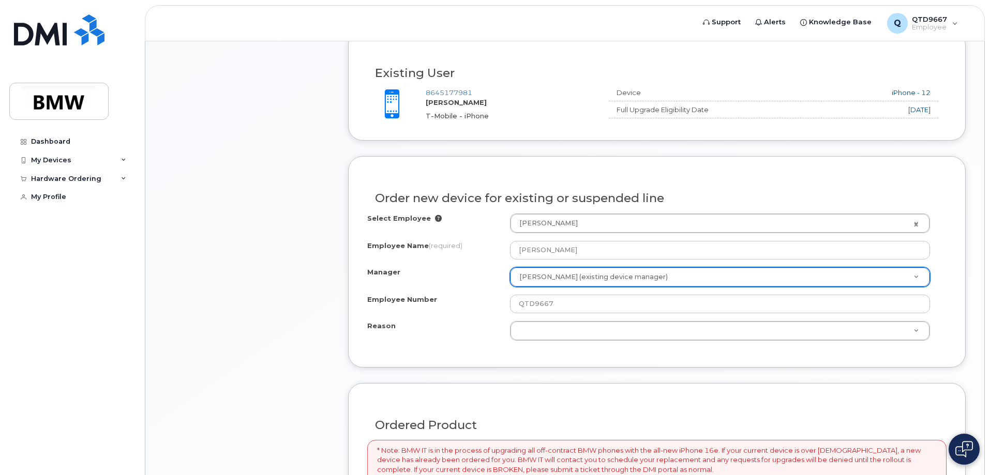
scroll to position [362, 0]
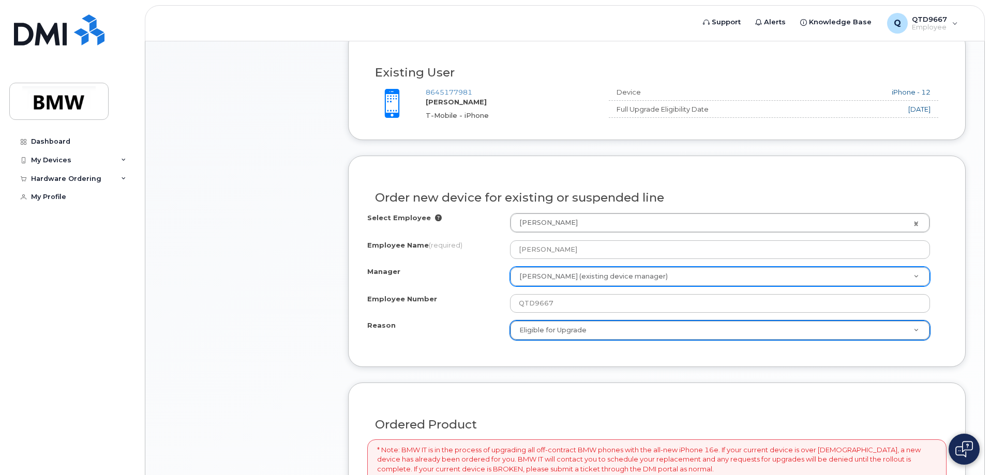
select select "eligible_for_upgrade"
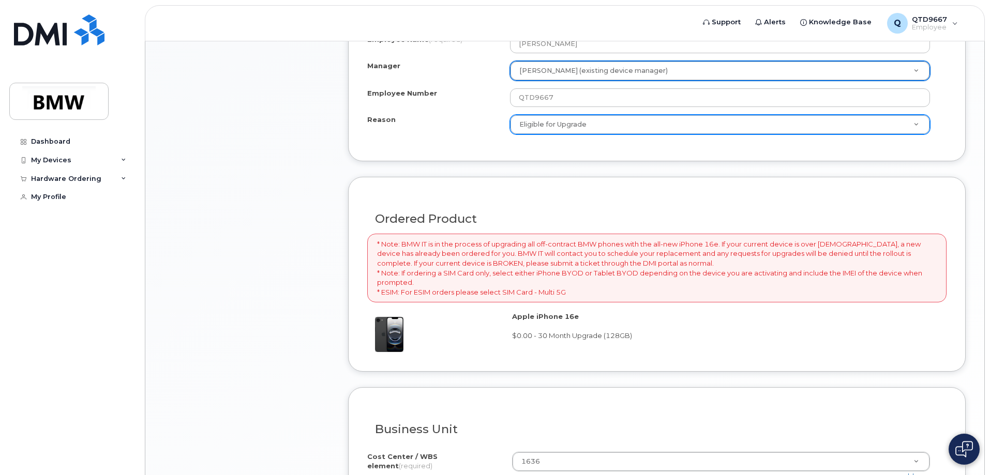
scroll to position [569, 0]
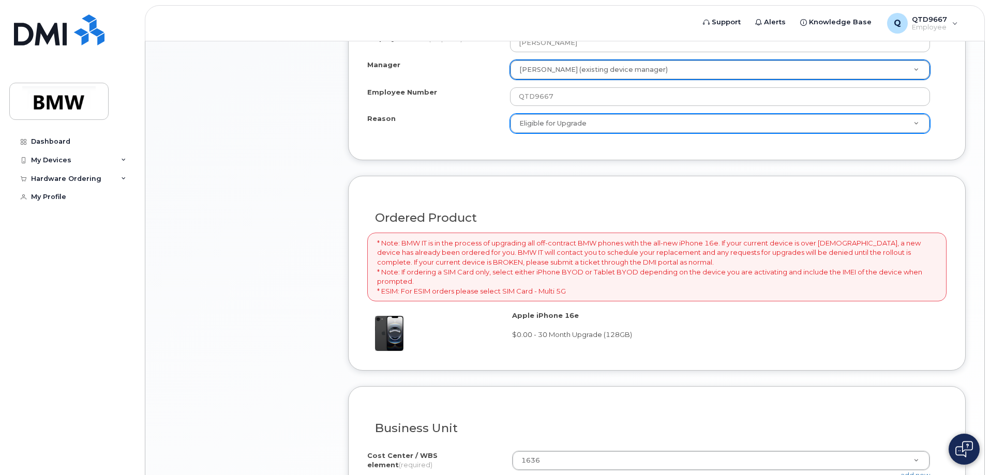
click at [427, 338] on div at bounding box center [439, 331] width 145 height 40
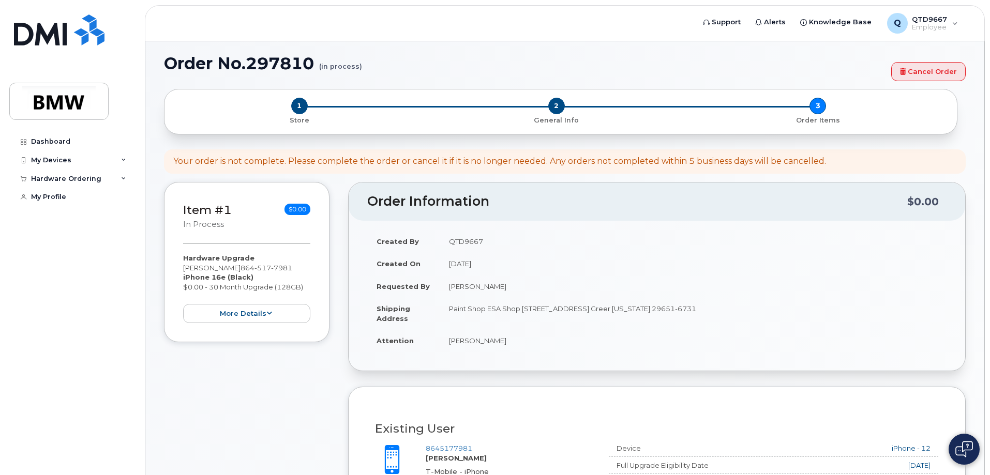
scroll to position [0, 0]
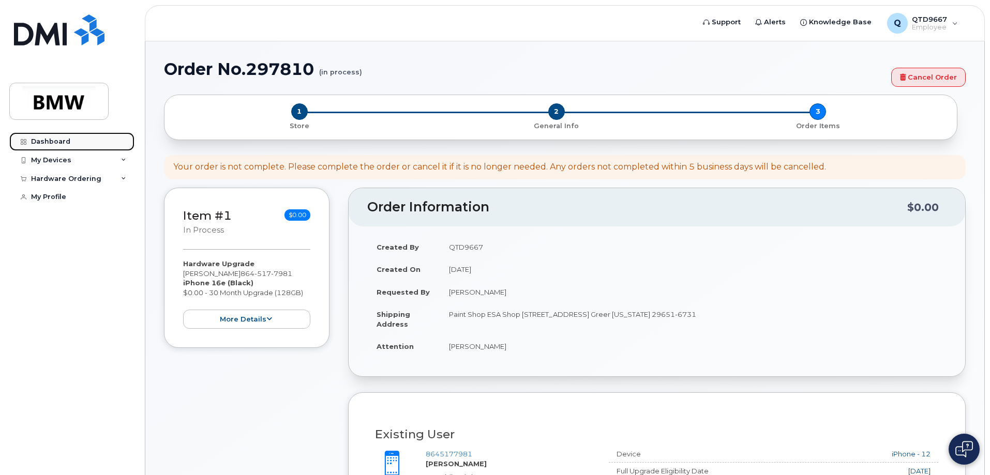
click at [78, 146] on link "Dashboard" at bounding box center [71, 141] width 125 height 19
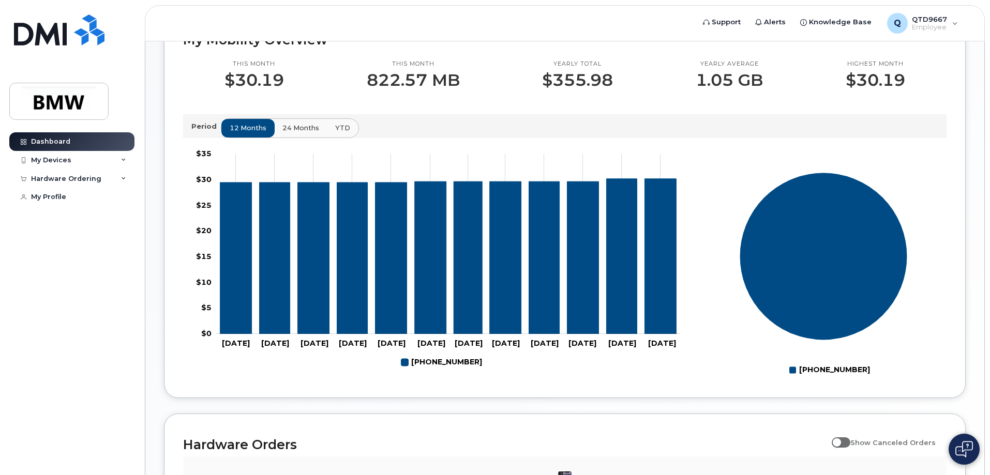
scroll to position [156, 0]
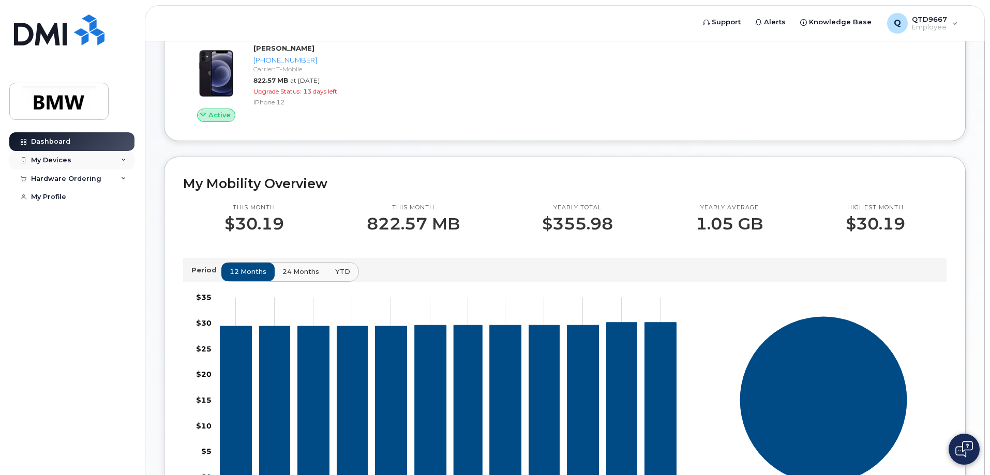
click at [98, 162] on div "My Devices" at bounding box center [71, 160] width 125 height 19
click at [89, 244] on div "Hardware Ordering" at bounding box center [71, 235] width 125 height 19
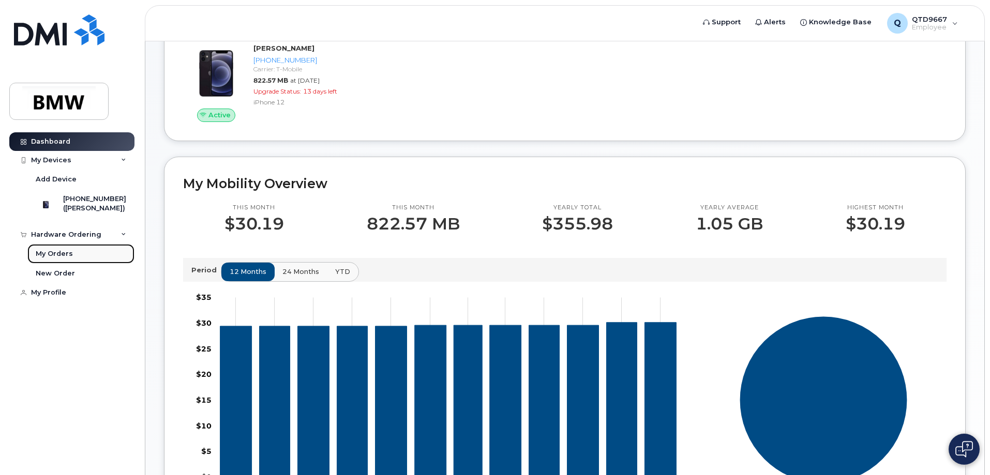
click at [87, 264] on link "My Orders" at bounding box center [80, 254] width 107 height 20
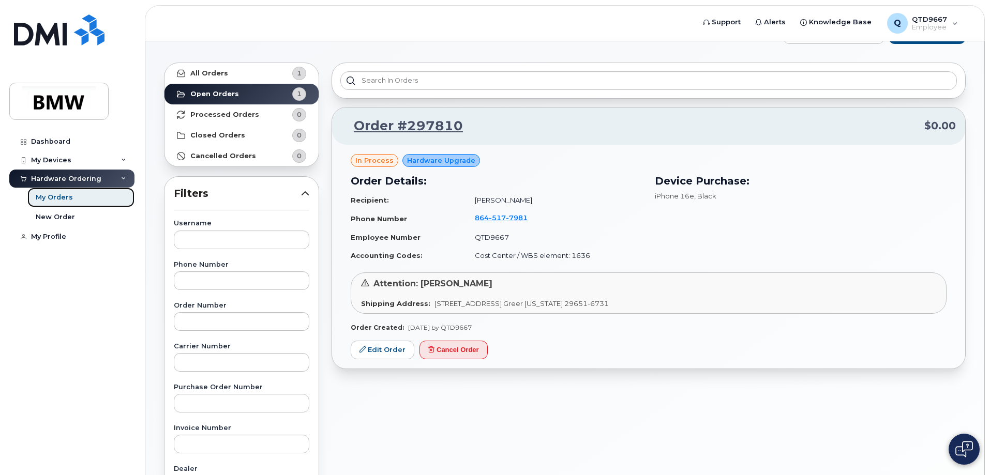
scroll to position [52, 0]
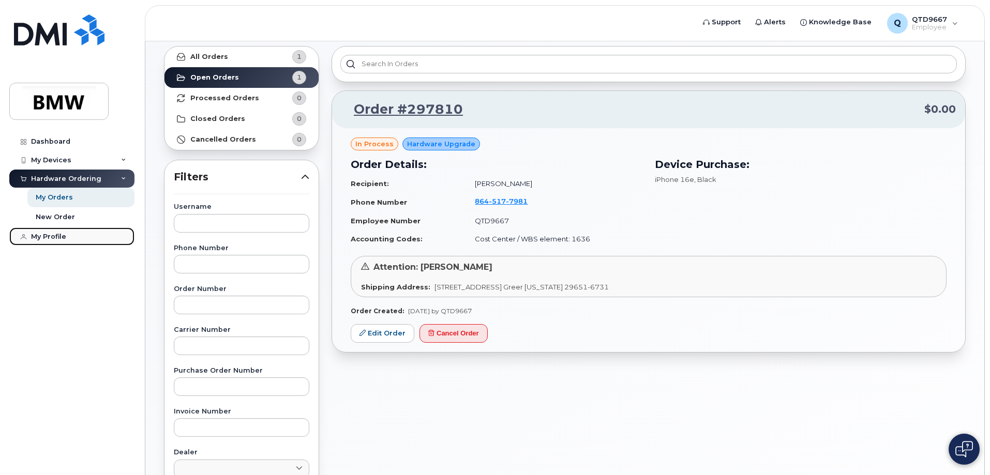
click at [46, 230] on link "My Profile" at bounding box center [71, 237] width 125 height 19
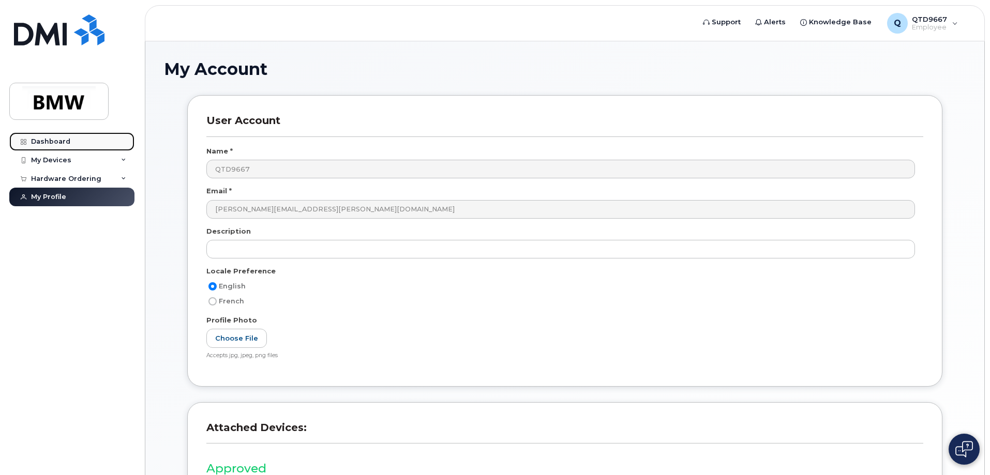
click at [64, 139] on div "Dashboard" at bounding box center [50, 142] width 39 height 8
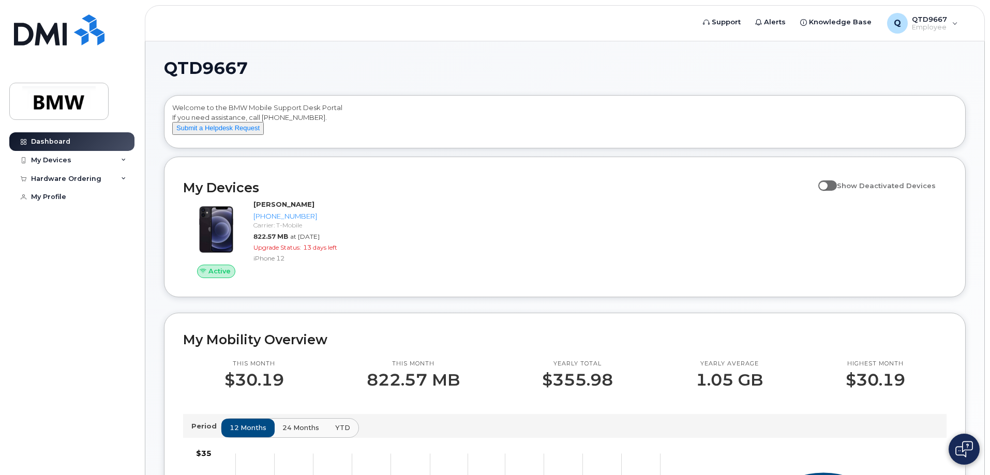
click at [836, 190] on span at bounding box center [827, 186] width 19 height 10
click at [827, 184] on input "Show Deactivated Devices" at bounding box center [822, 180] width 8 height 8
click at [837, 191] on span at bounding box center [827, 186] width 19 height 10
click at [827, 184] on input "Show Deactivated Devices" at bounding box center [822, 180] width 8 height 8
checkbox input "false"
